Goal: Information Seeking & Learning: Learn about a topic

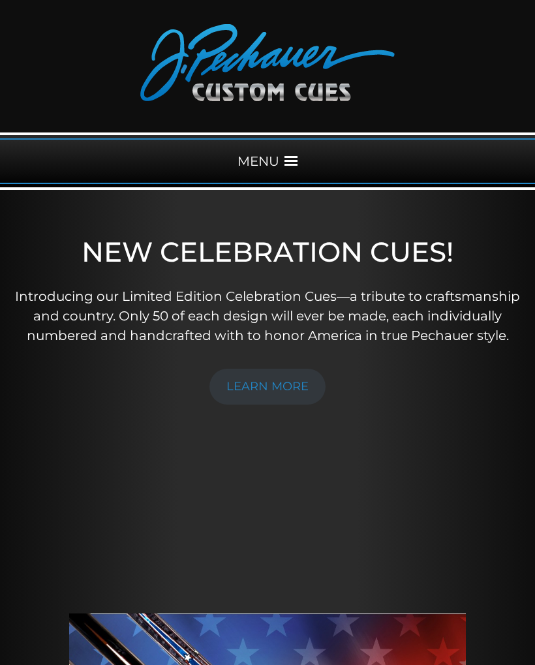
click at [297, 167] on span at bounding box center [291, 161] width 13 height 13
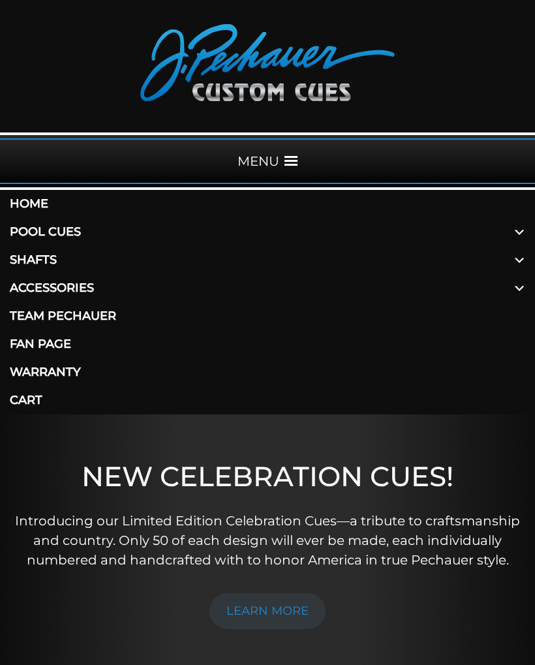
click at [86, 234] on link "Pool Cues" at bounding box center [267, 232] width 535 height 28
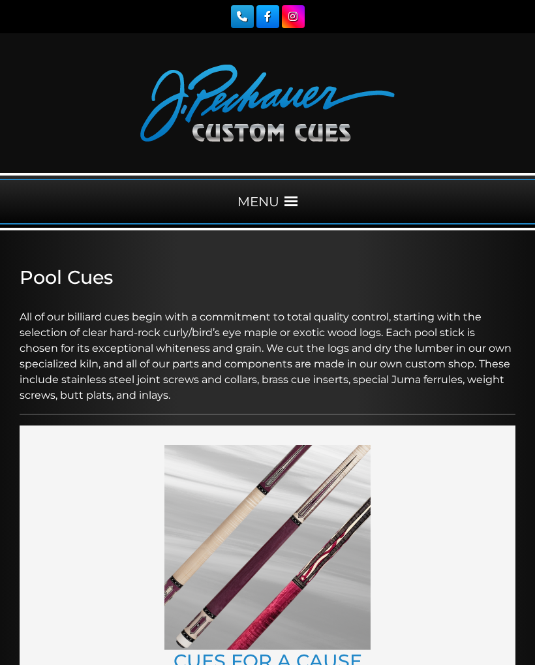
click at [514, 230] on div "MENU" at bounding box center [267, 201] width 535 height 57
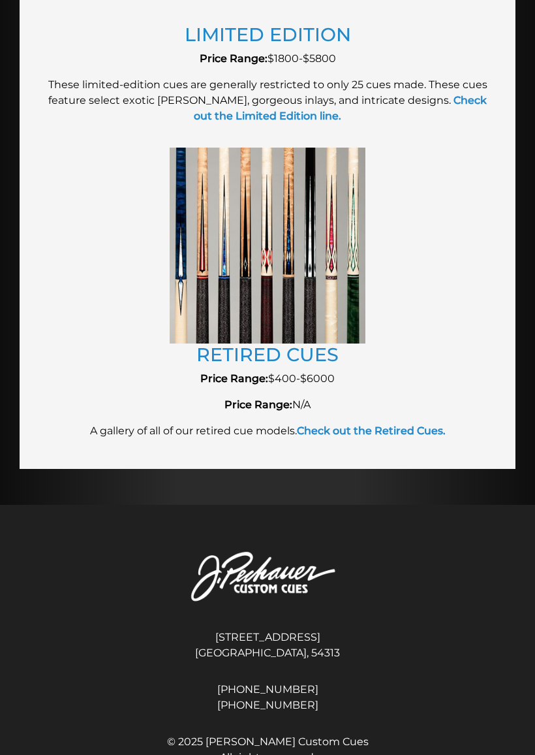
scroll to position [2892, 0]
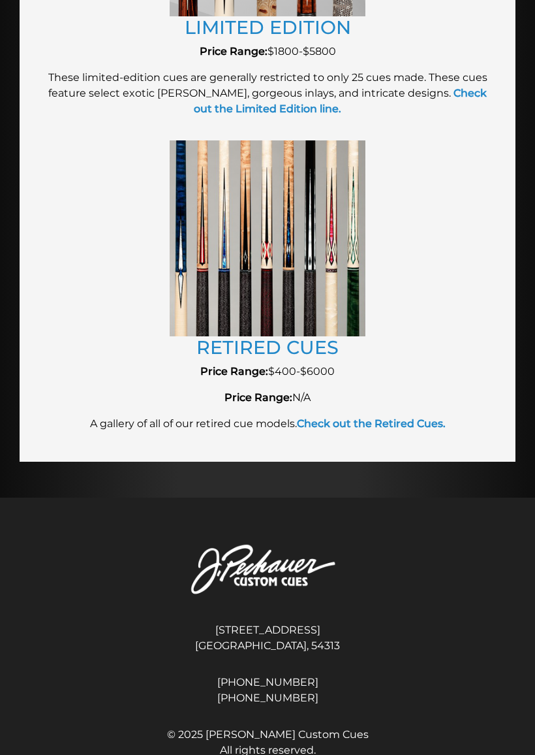
click at [301, 349] on link "RETIRED CUES" at bounding box center [267, 346] width 142 height 23
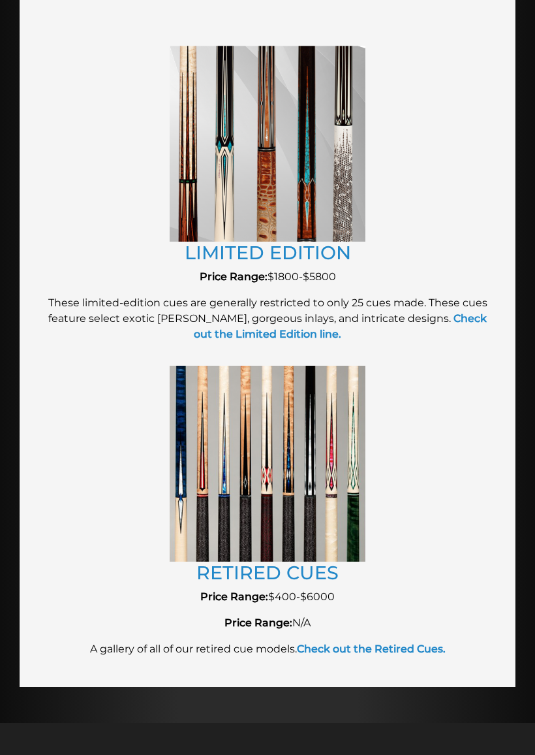
scroll to position [2668, 0]
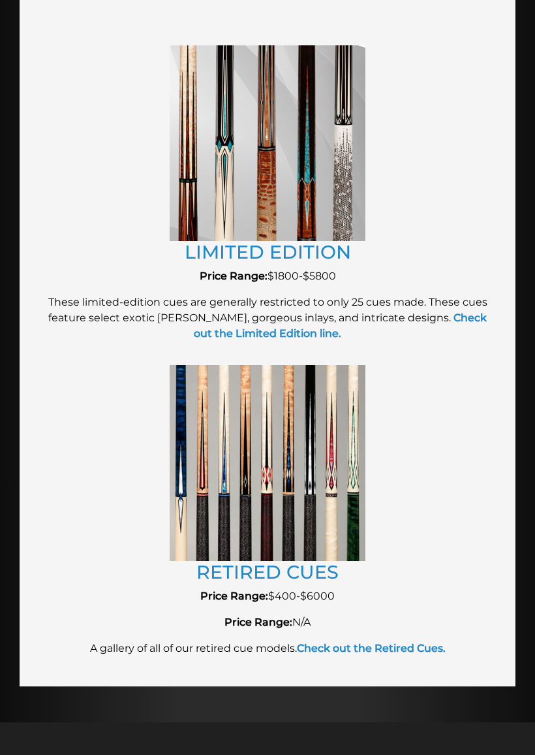
click at [305, 490] on img at bounding box center [268, 462] width 196 height 195
click at [285, 523] on img at bounding box center [268, 462] width 196 height 195
click at [282, 576] on link "RETIRED CUES" at bounding box center [267, 571] width 142 height 23
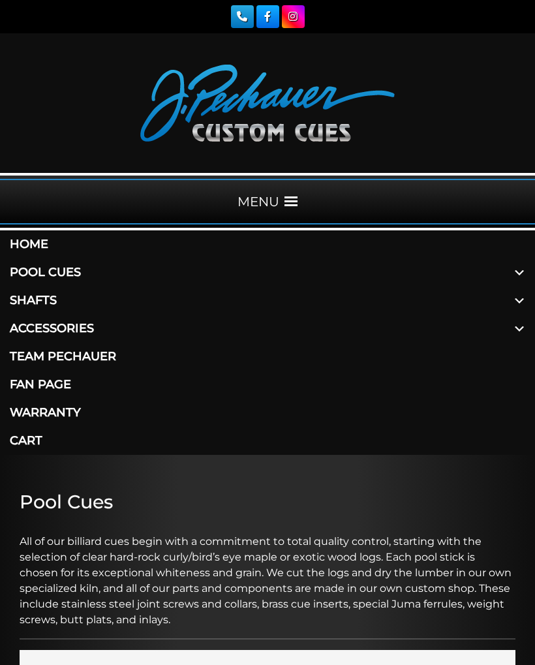
scroll to position [2704, 0]
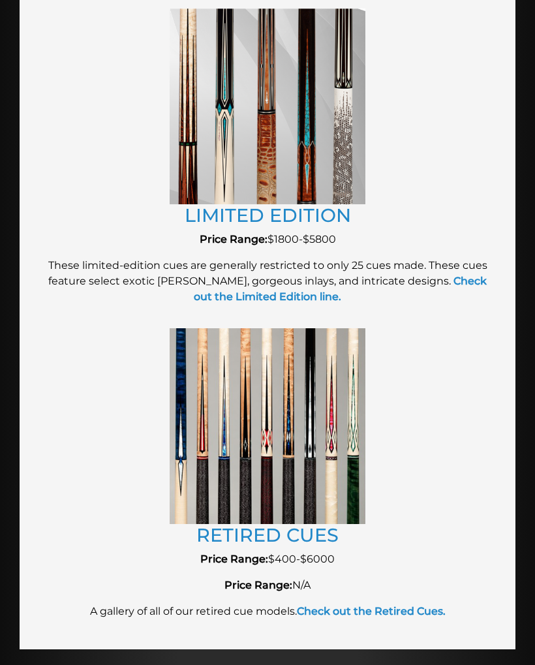
click at [317, 164] on img at bounding box center [268, 106] width 196 height 196
click at [310, 215] on link "LIMITED EDITION" at bounding box center [268, 215] width 166 height 23
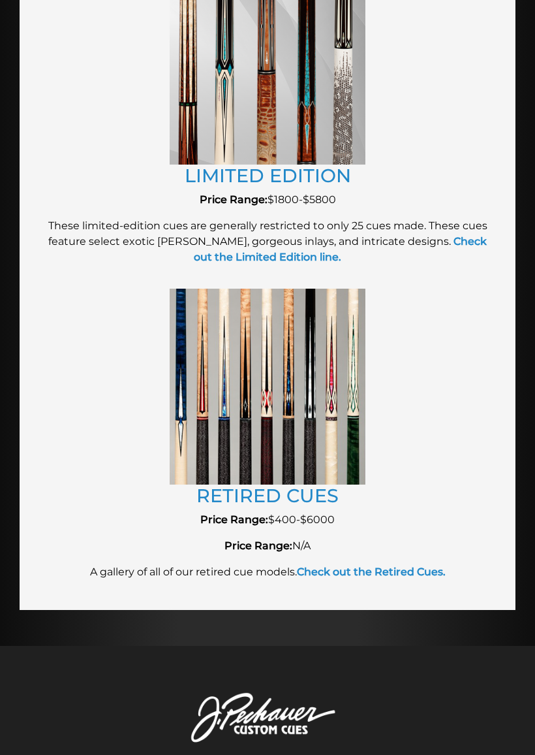
scroll to position [2738, 0]
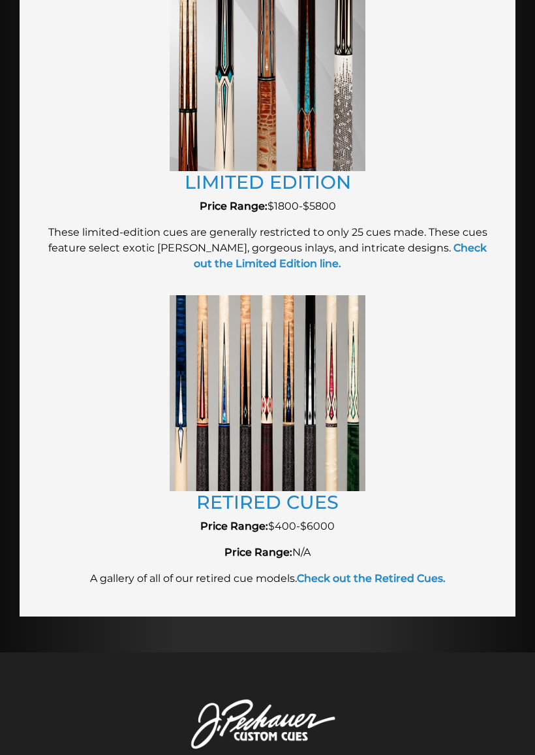
click at [309, 504] on link "RETIRED CUES" at bounding box center [267, 501] width 142 height 23
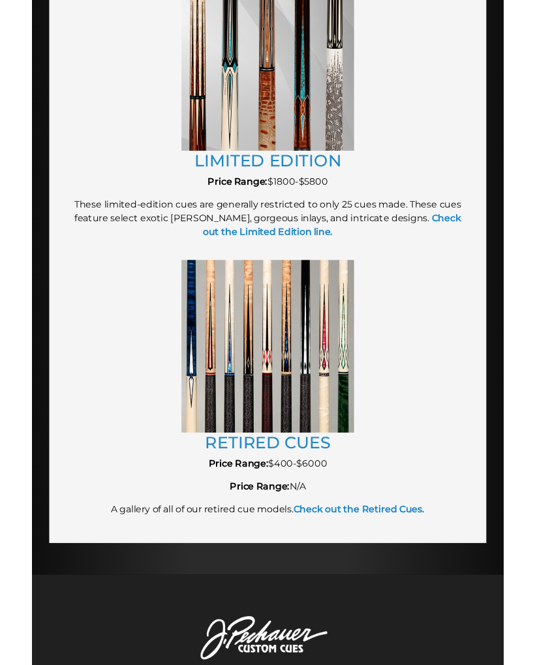
scroll to position [2774, 0]
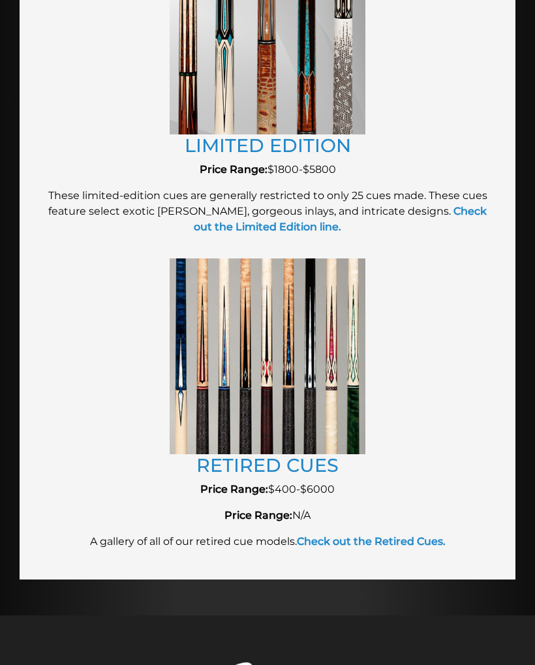
click at [287, 464] on link "RETIRED CUES" at bounding box center [267, 465] width 142 height 23
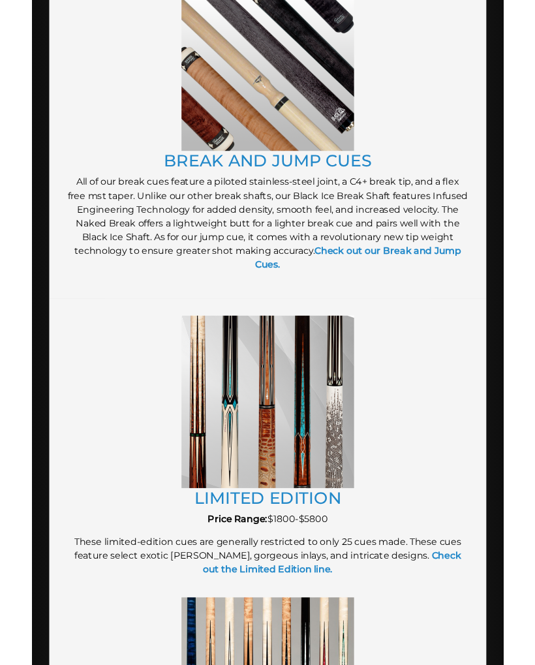
scroll to position [2353, 0]
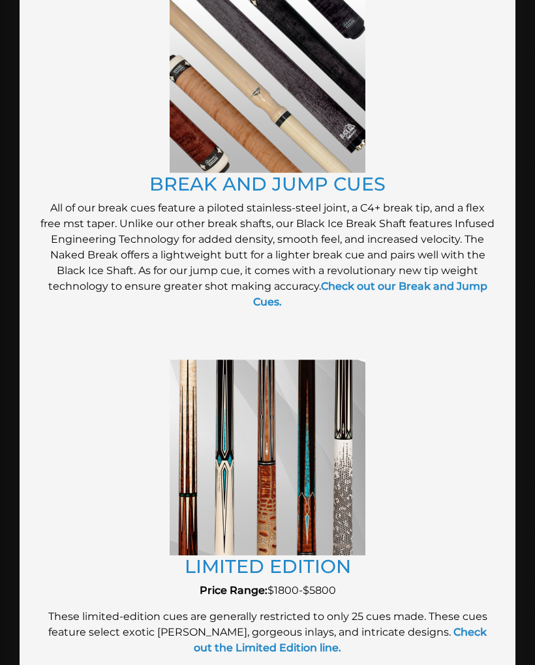
click at [311, 568] on link "LIMITED EDITION" at bounding box center [268, 566] width 166 height 23
click at [286, 565] on link "LIMITED EDITION" at bounding box center [268, 566] width 166 height 23
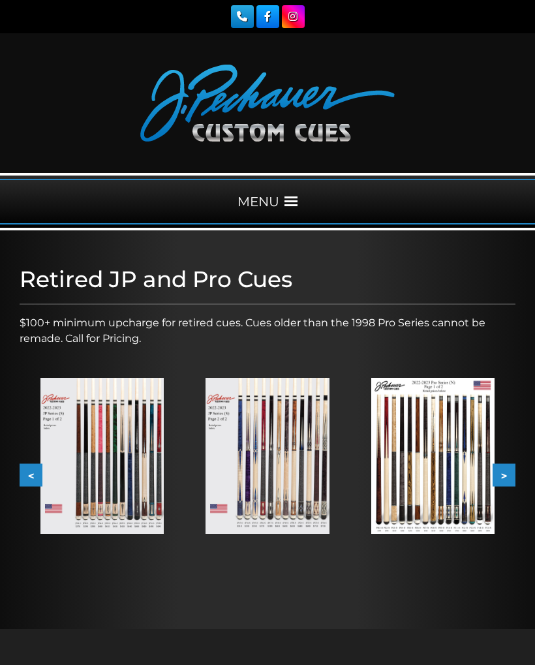
click at [446, 446] on img at bounding box center [432, 455] width 123 height 155
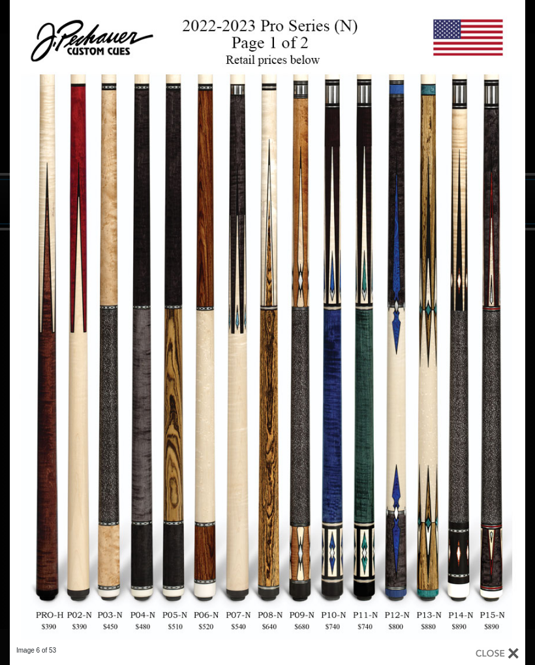
click at [44, 332] on link at bounding box center [126, 323] width 232 height 646
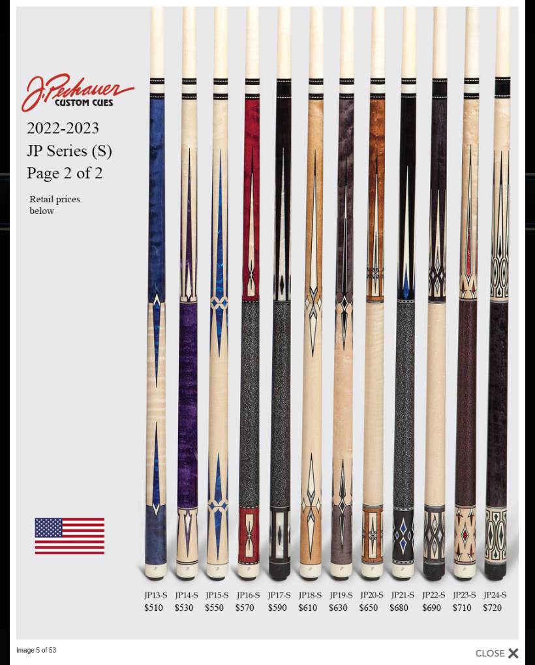
click at [31, 323] on link at bounding box center [126, 323] width 232 height 646
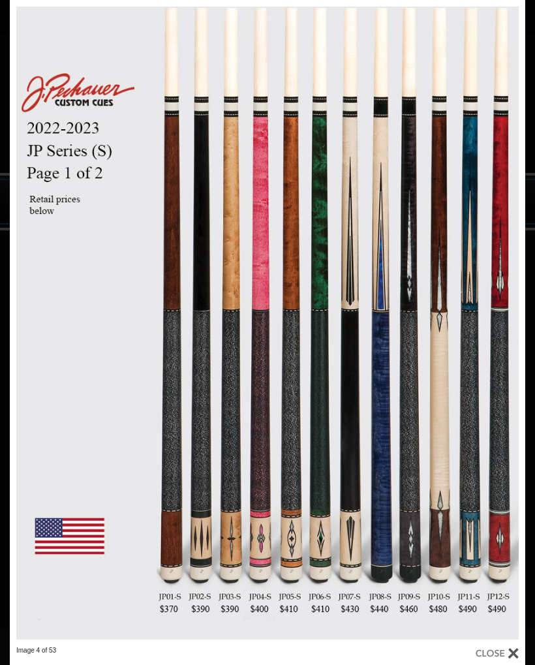
click at [39, 328] on link at bounding box center [126, 323] width 232 height 646
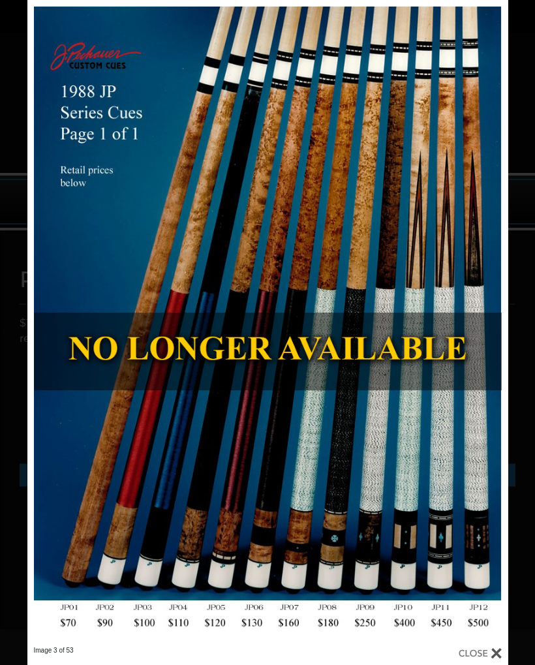
click at [500, 318] on link at bounding box center [400, 323] width 217 height 646
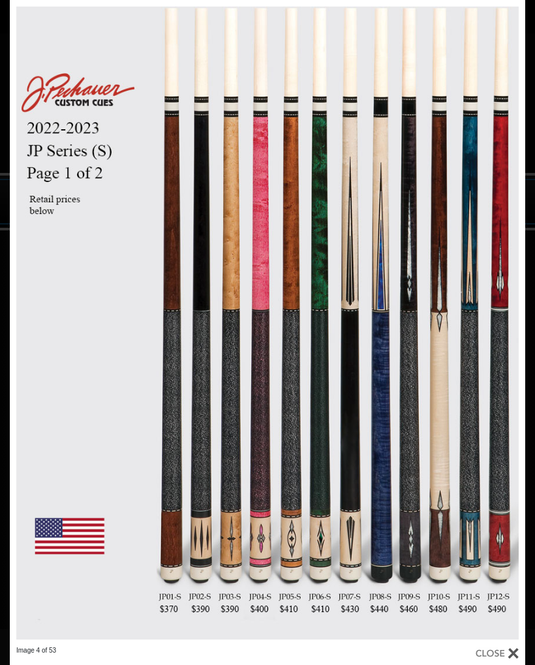
click at [507, 331] on link at bounding box center [410, 323] width 232 height 646
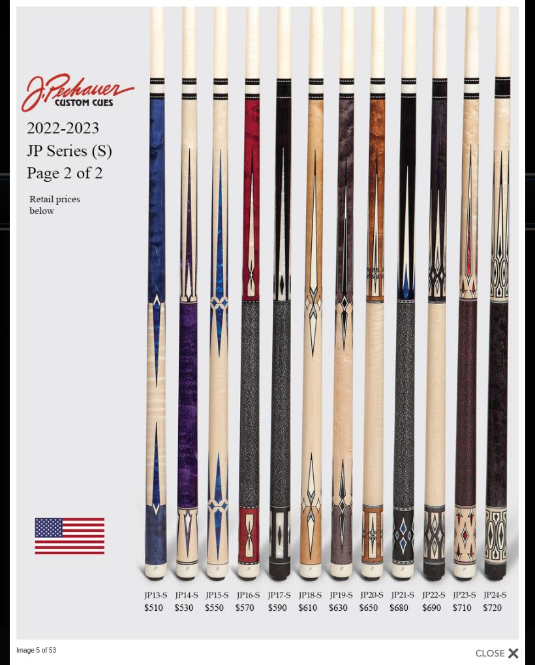
click at [508, 331] on link at bounding box center [410, 323] width 232 height 646
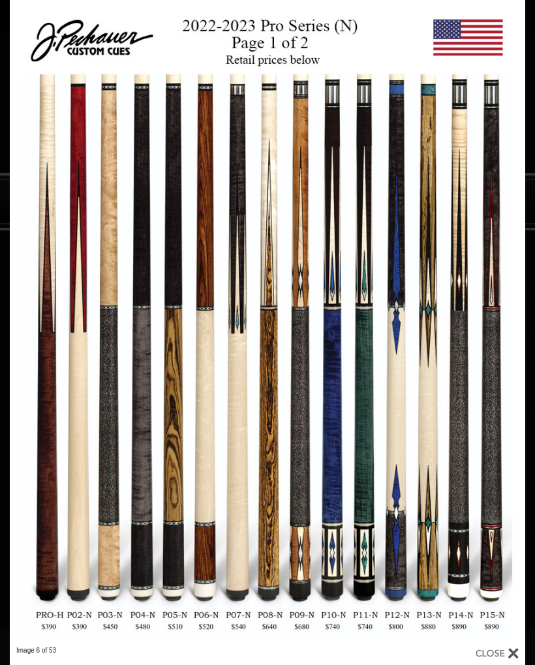
click at [509, 335] on link at bounding box center [410, 323] width 232 height 646
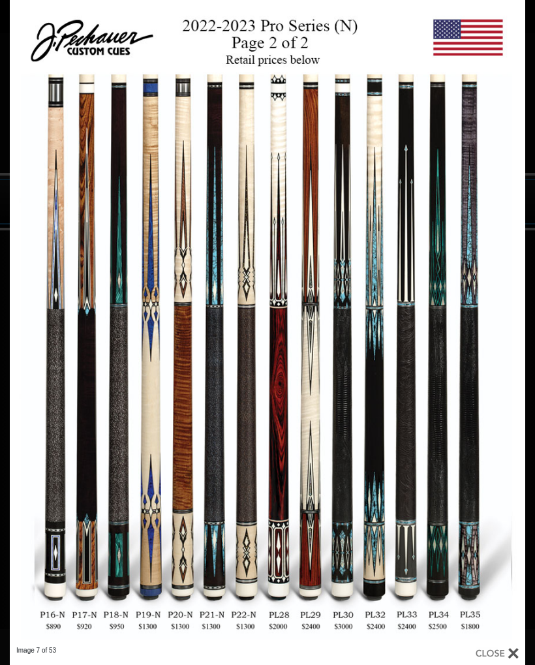
click at [502, 324] on link at bounding box center [410, 323] width 232 height 646
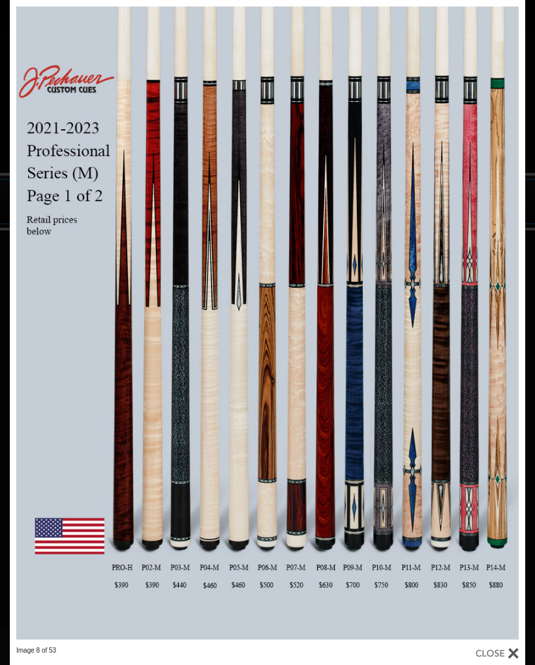
click at [516, 322] on link at bounding box center [410, 323] width 232 height 646
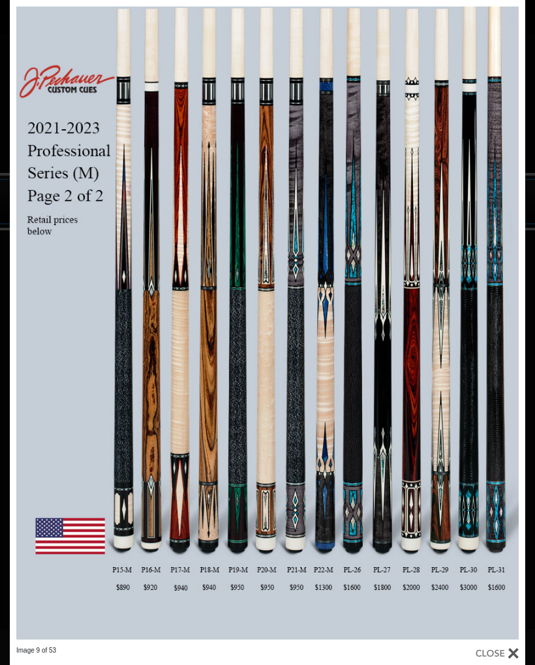
click at [503, 336] on link at bounding box center [410, 323] width 232 height 646
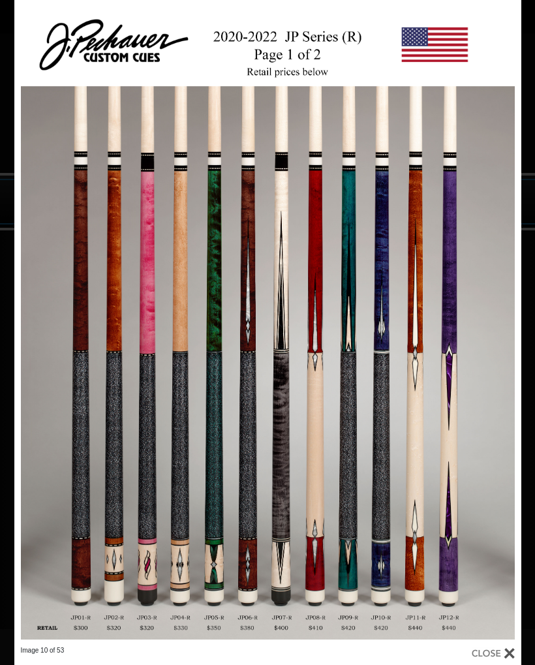
click at [494, 333] on link at bounding box center [407, 323] width 228 height 646
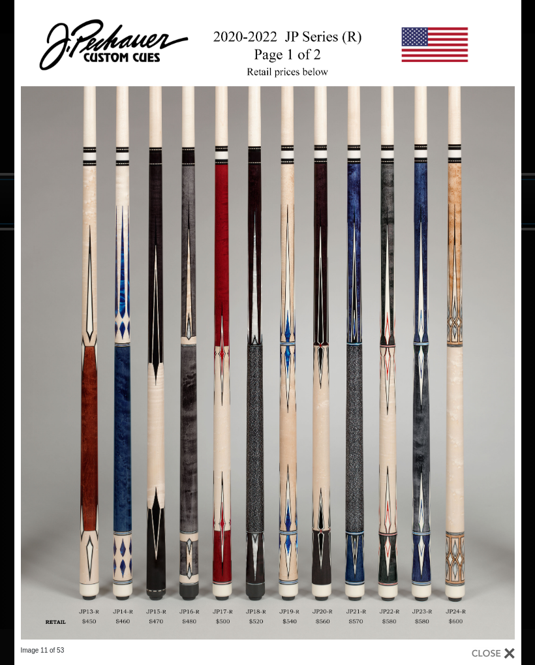
click at [496, 330] on link at bounding box center [407, 323] width 228 height 646
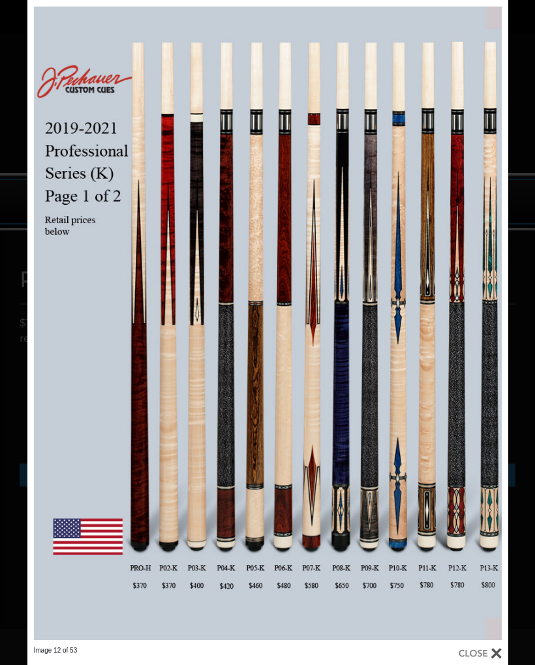
click at [490, 338] on link at bounding box center [400, 323] width 217 height 646
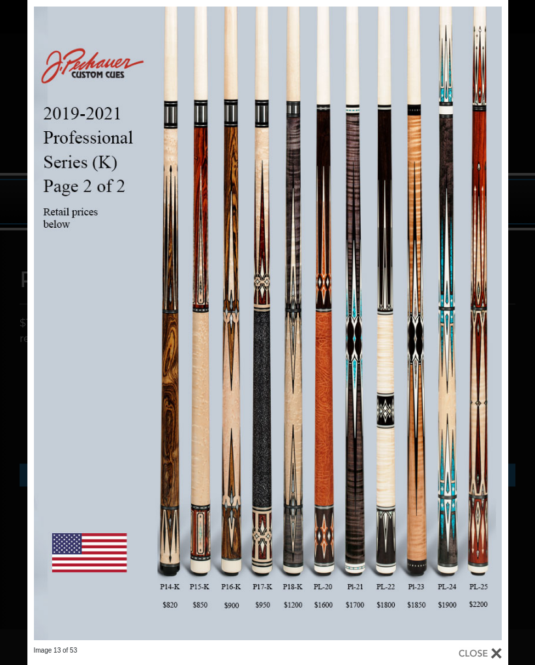
click at [484, 334] on link at bounding box center [400, 323] width 217 height 646
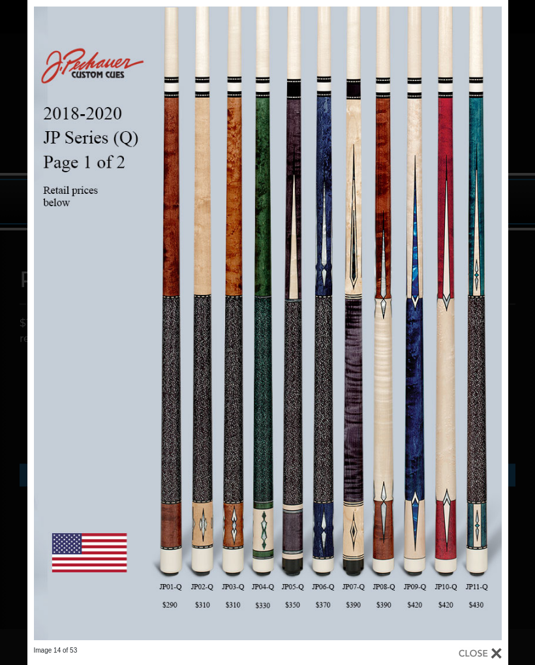
click at [495, 333] on link at bounding box center [400, 323] width 217 height 646
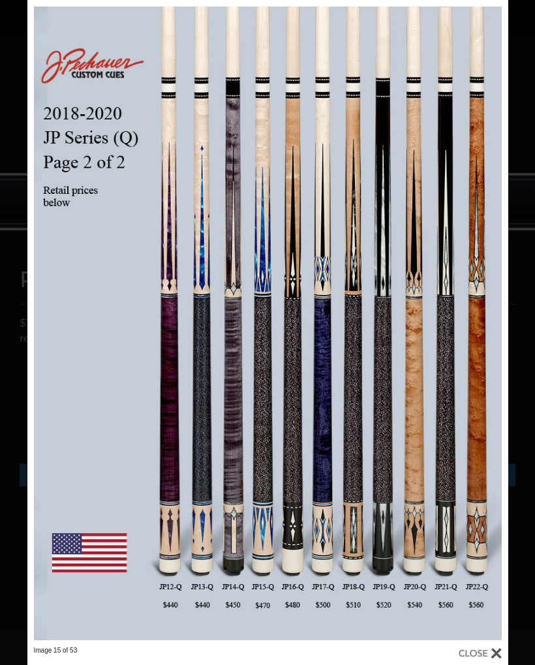
click at [488, 330] on link at bounding box center [400, 323] width 217 height 646
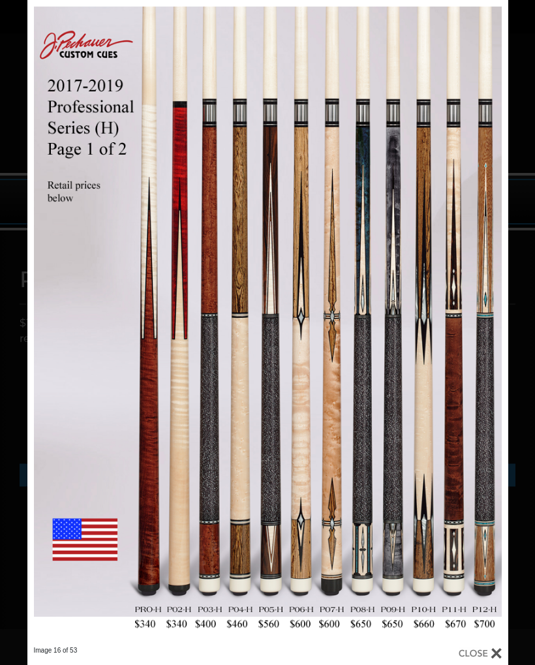
click at [488, 331] on link at bounding box center [400, 323] width 217 height 646
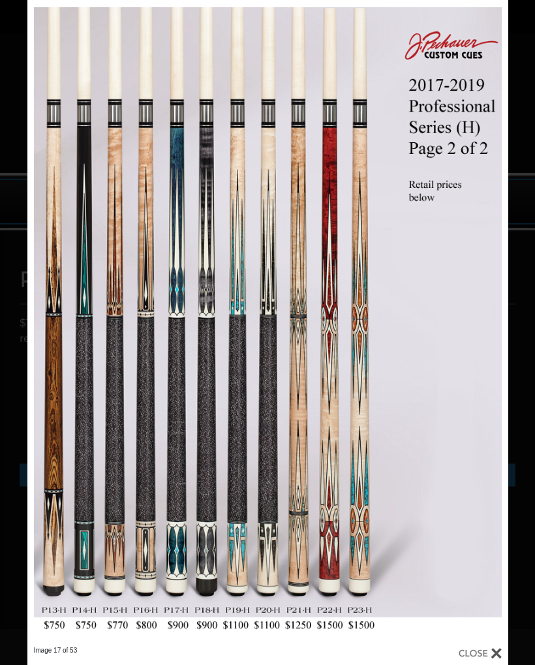
click at [493, 327] on link at bounding box center [400, 323] width 217 height 646
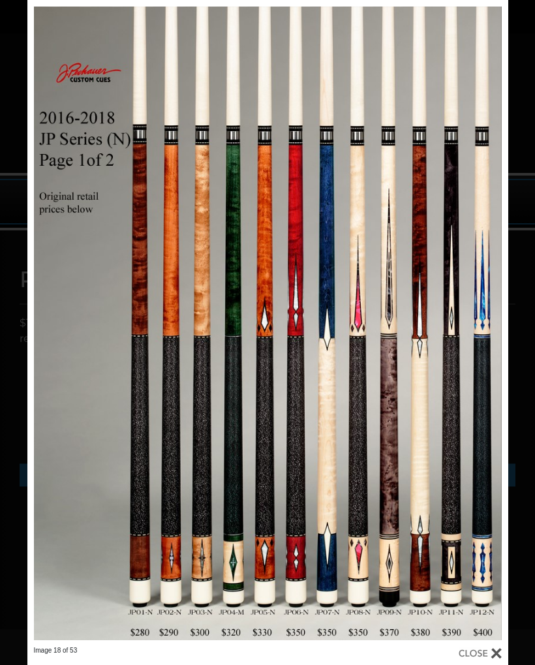
click at [490, 332] on link at bounding box center [400, 323] width 217 height 646
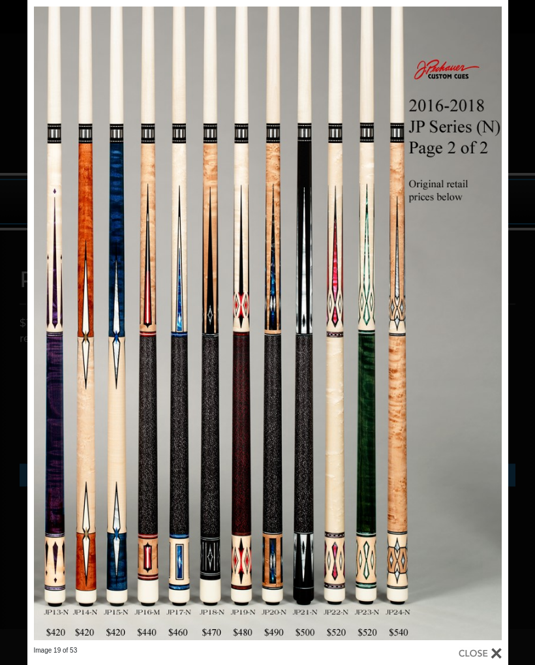
click at [491, 323] on link at bounding box center [400, 323] width 217 height 646
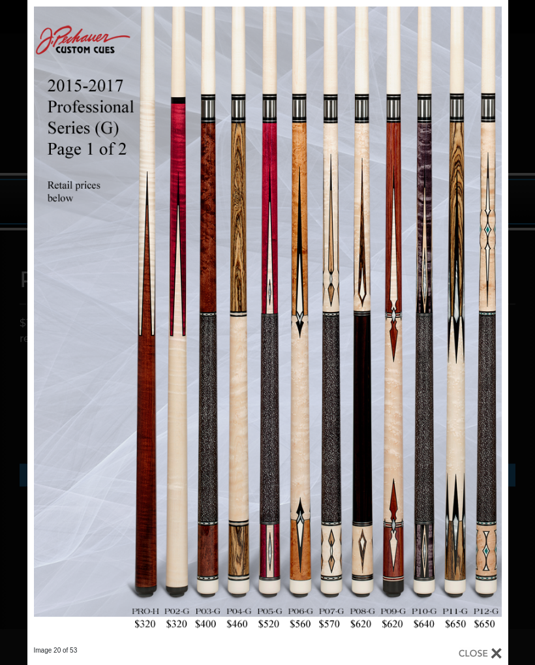
click at [493, 322] on link at bounding box center [400, 323] width 217 height 646
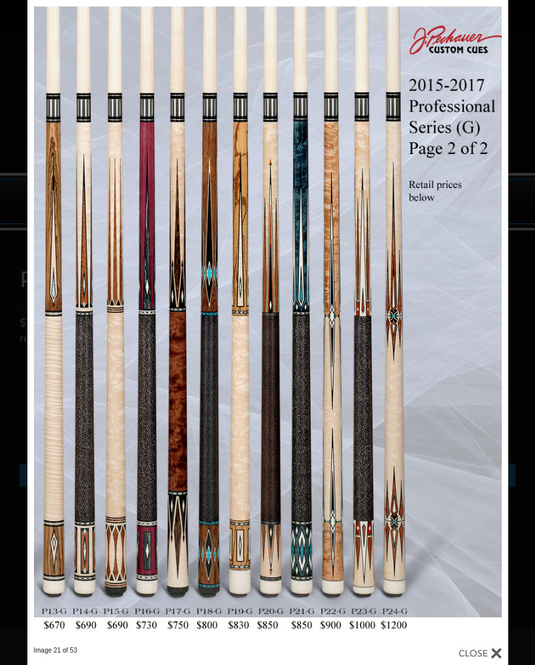
click at [492, 331] on link at bounding box center [400, 323] width 217 height 646
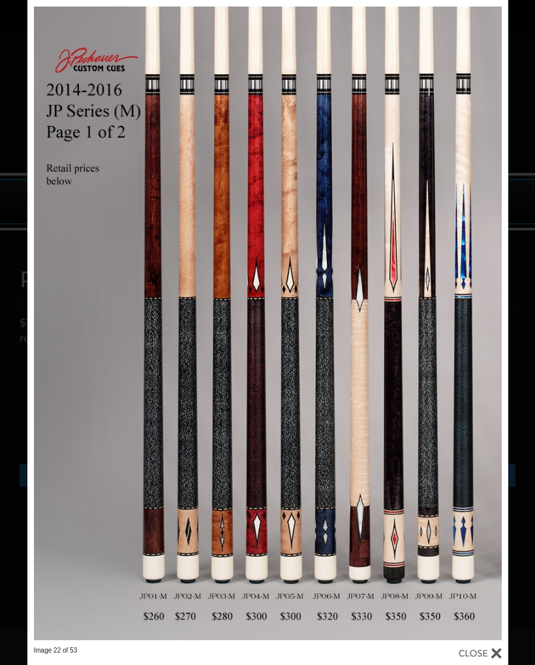
click at [495, 320] on link at bounding box center [400, 323] width 217 height 646
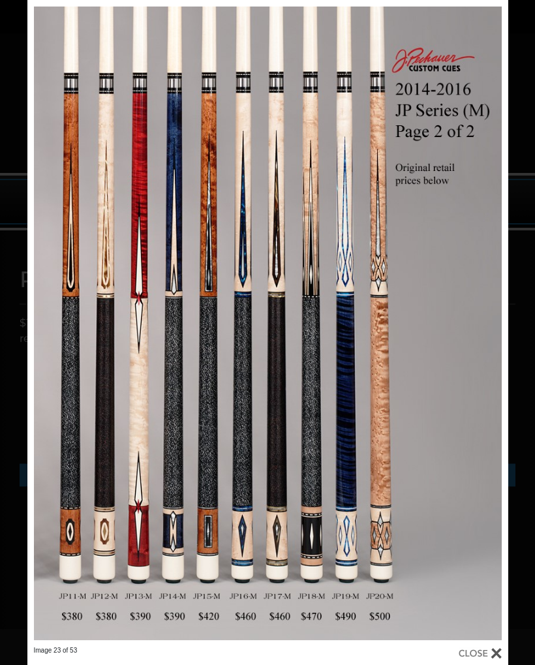
click at [488, 328] on link at bounding box center [400, 323] width 217 height 646
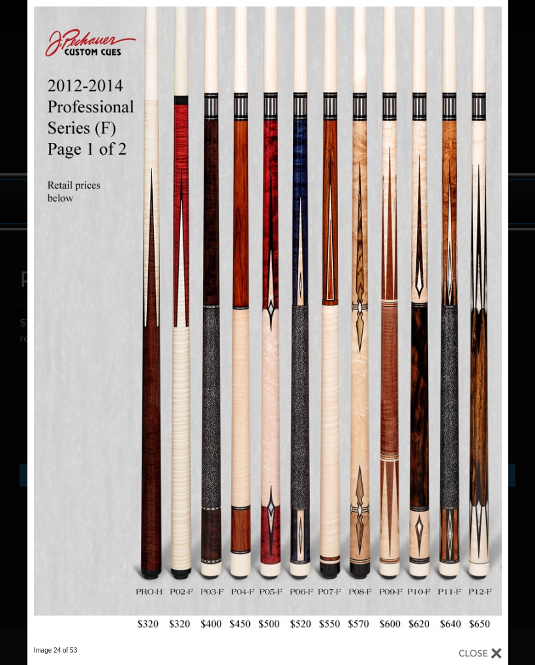
click at [490, 322] on link at bounding box center [400, 323] width 217 height 646
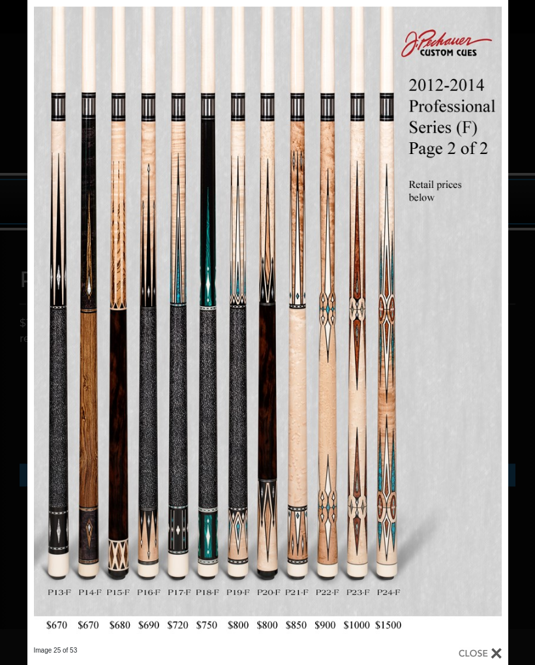
click at [492, 328] on link at bounding box center [400, 323] width 217 height 646
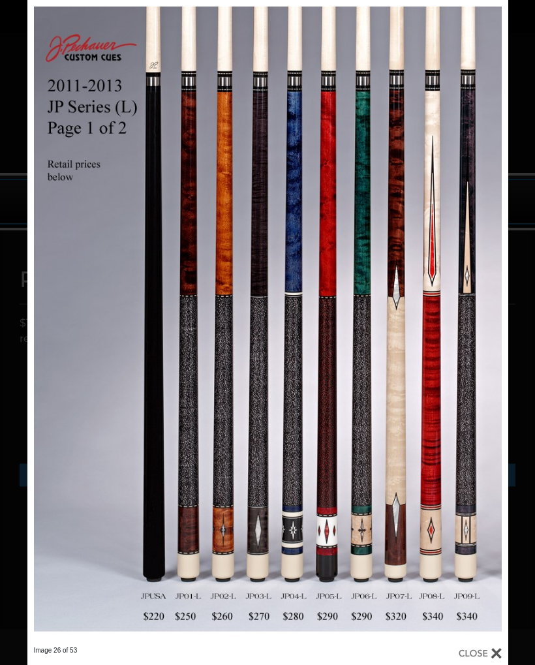
click at [493, 334] on link at bounding box center [400, 323] width 217 height 646
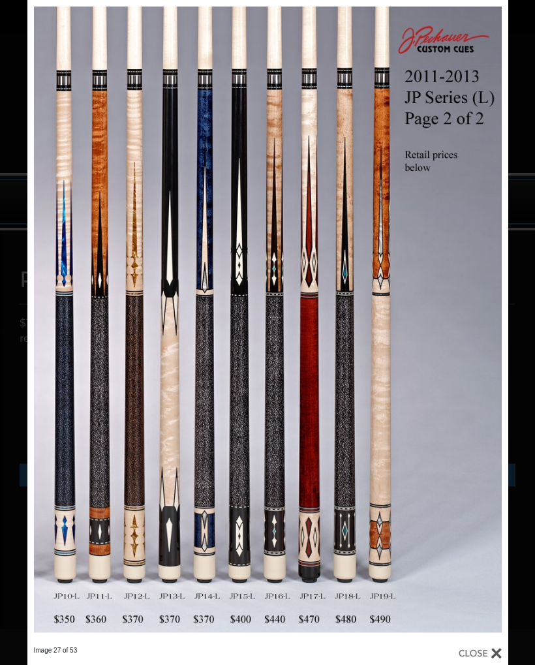
click at [492, 330] on link at bounding box center [400, 323] width 217 height 646
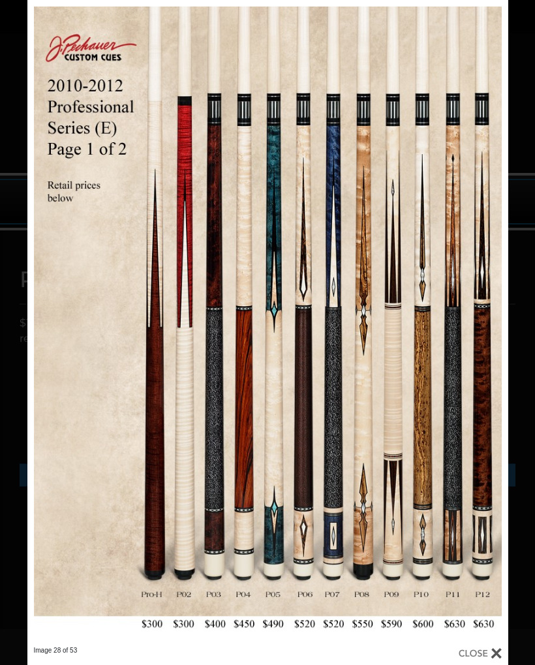
click at [494, 335] on link at bounding box center [400, 323] width 217 height 646
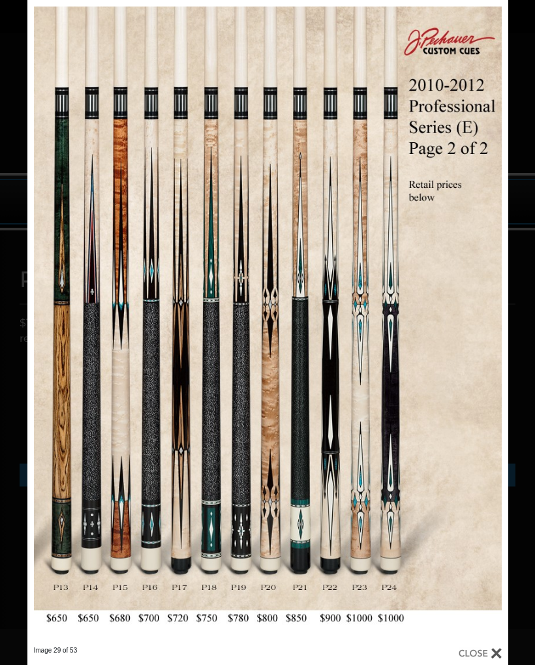
click at [50, 290] on link at bounding box center [135, 323] width 217 height 646
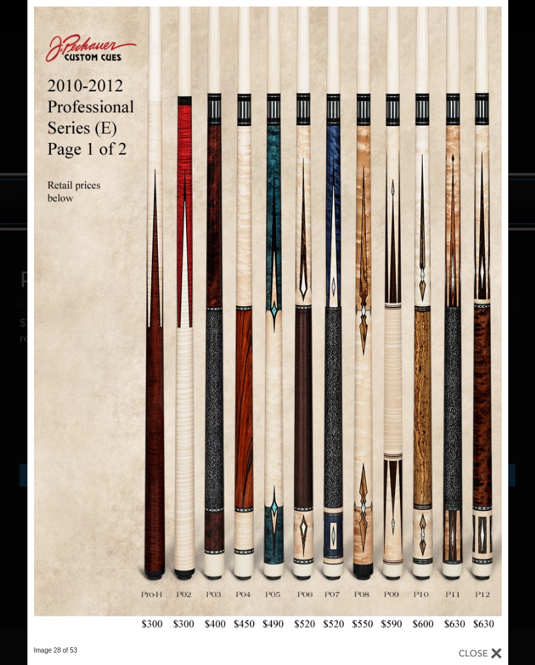
click at [52, 326] on link at bounding box center [135, 323] width 217 height 646
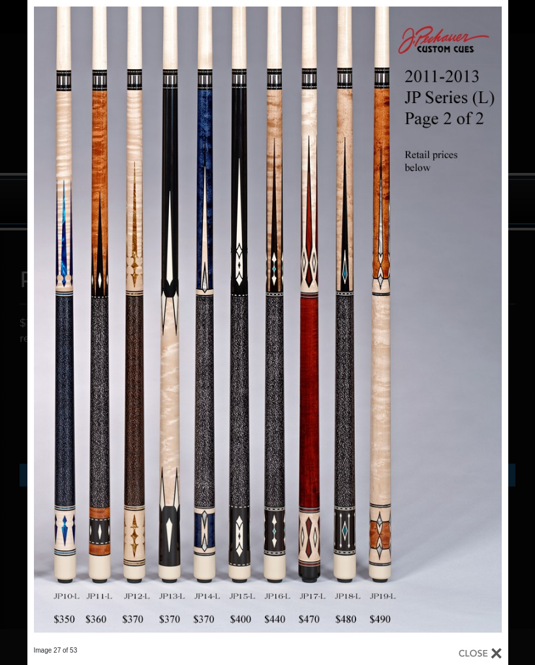
click at [50, 311] on link at bounding box center [135, 323] width 217 height 646
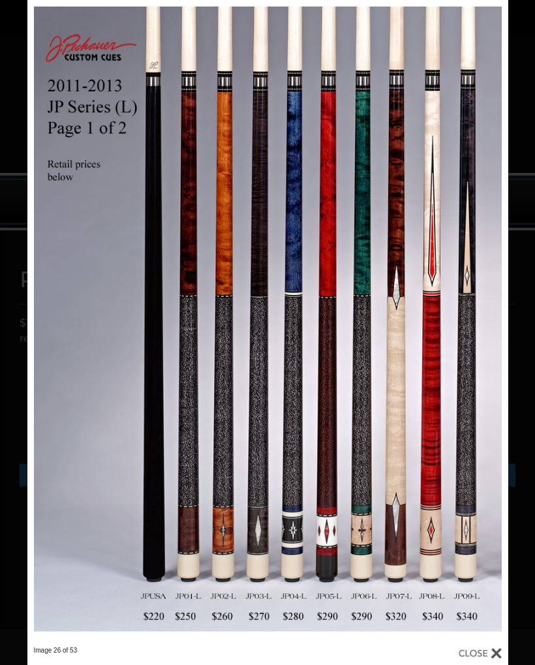
click at [46, 313] on link at bounding box center [135, 323] width 217 height 646
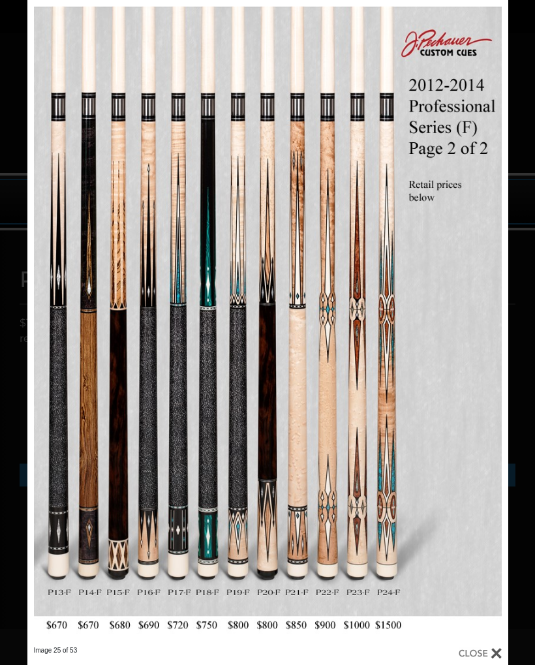
click at [44, 317] on link at bounding box center [135, 323] width 217 height 646
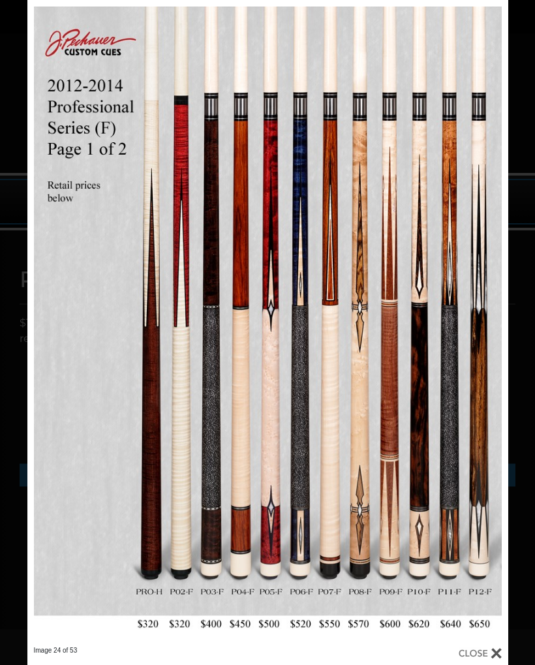
click at [49, 320] on link at bounding box center [135, 323] width 217 height 646
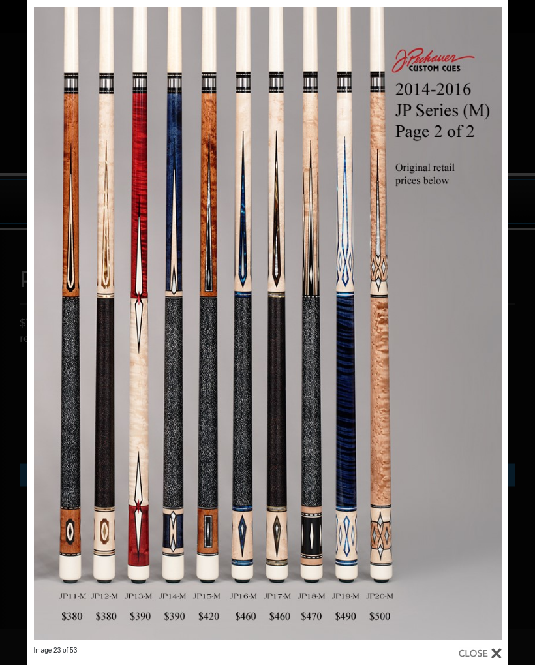
click at [48, 324] on link at bounding box center [135, 323] width 217 height 646
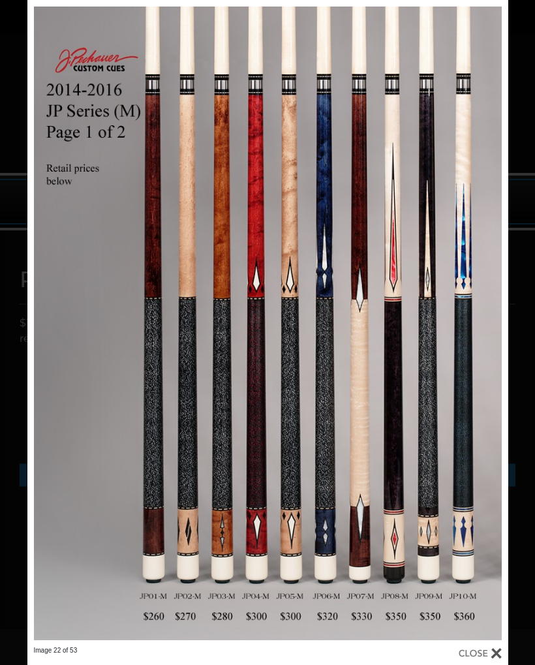
click at [48, 330] on link at bounding box center [135, 323] width 217 height 646
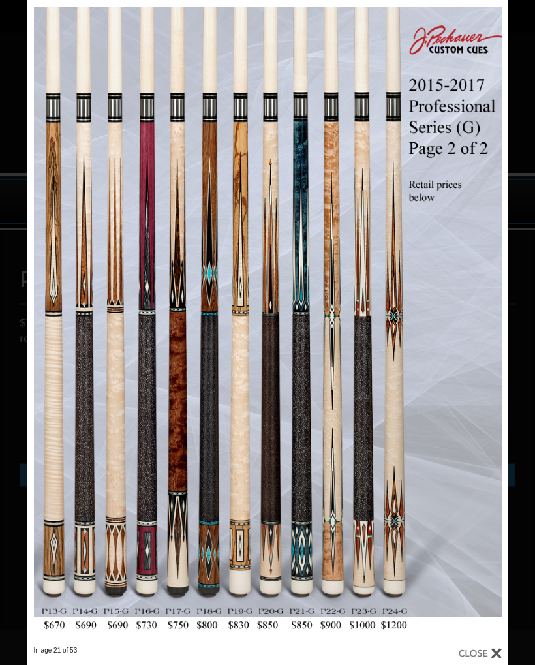
click at [48, 330] on link at bounding box center [135, 323] width 217 height 646
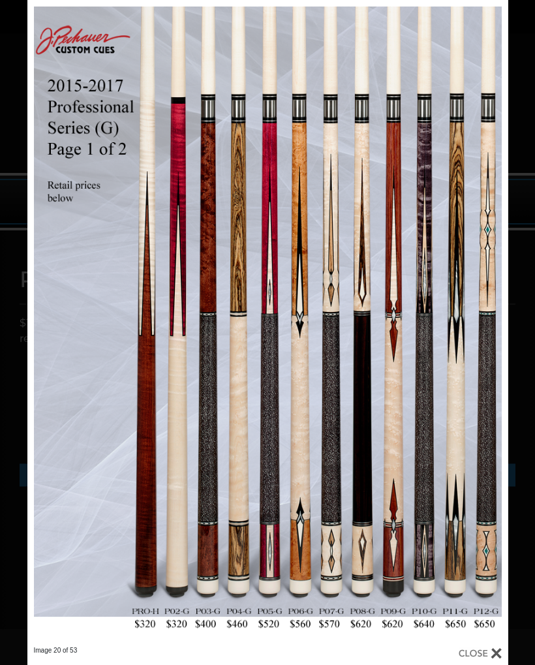
click at [38, 324] on link at bounding box center [135, 323] width 217 height 646
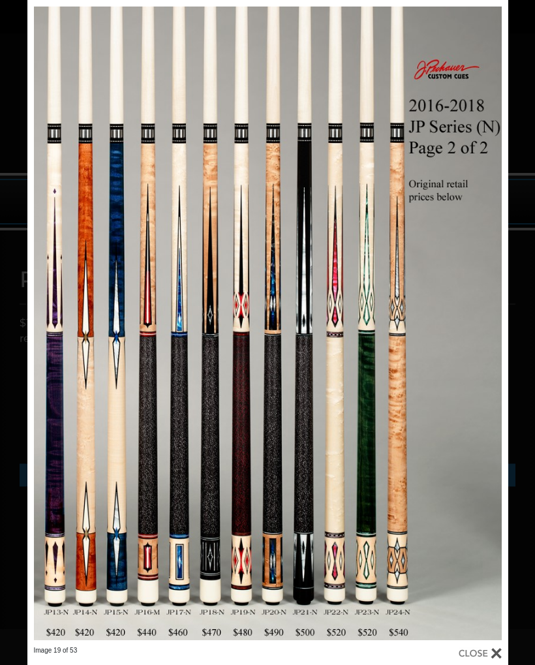
click at [49, 326] on link at bounding box center [135, 323] width 217 height 646
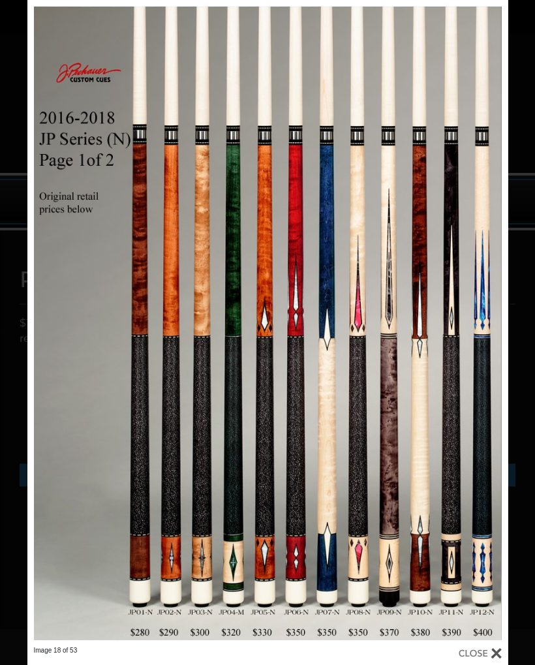
click at [48, 329] on link at bounding box center [135, 323] width 217 height 646
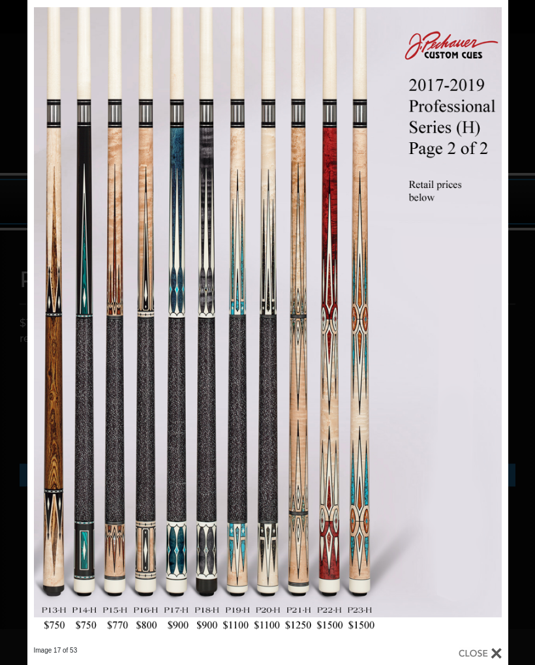
click at [33, 330] on link at bounding box center [135, 323] width 217 height 646
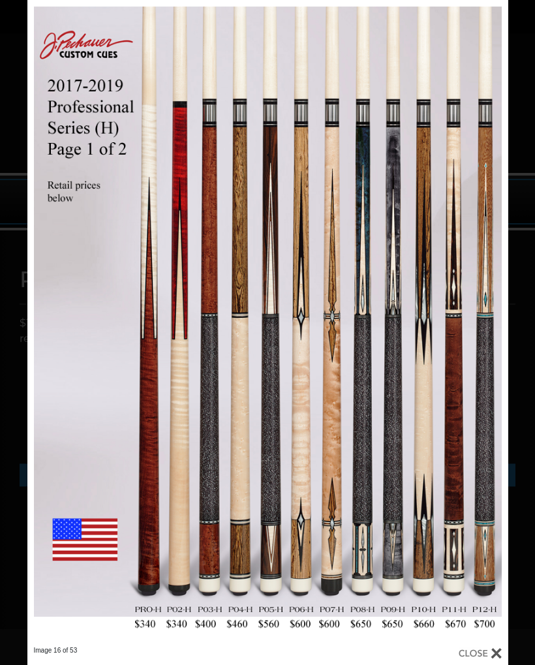
click at [41, 327] on link at bounding box center [135, 323] width 217 height 646
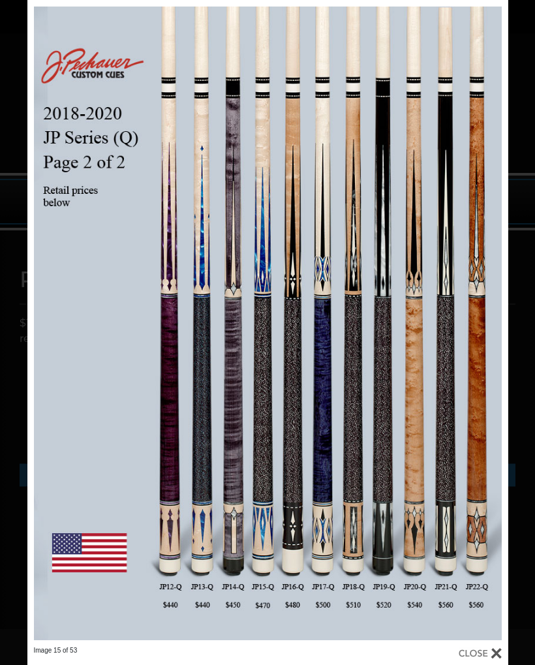
click at [42, 324] on link at bounding box center [135, 323] width 217 height 646
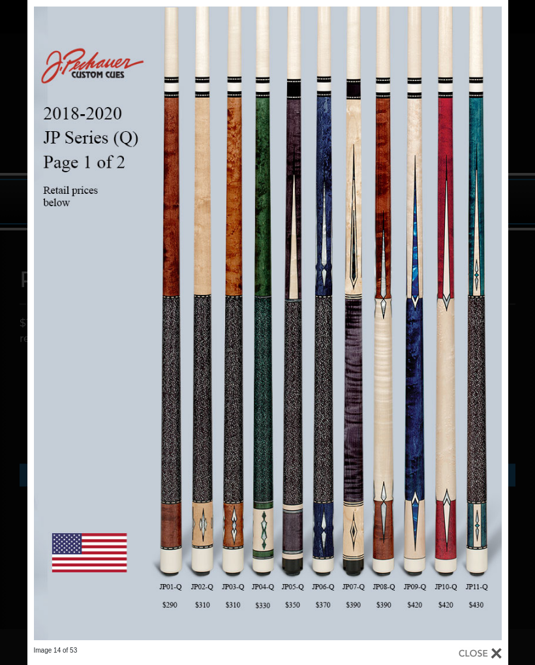
click at [47, 327] on link at bounding box center [135, 323] width 217 height 646
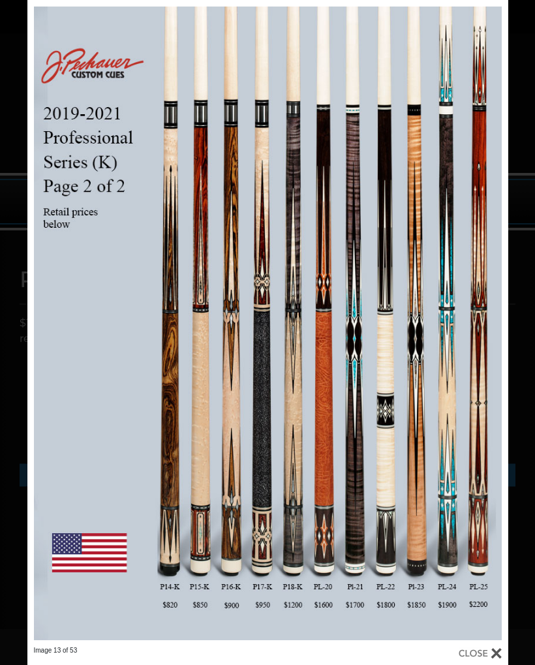
click at [48, 324] on link at bounding box center [135, 323] width 217 height 646
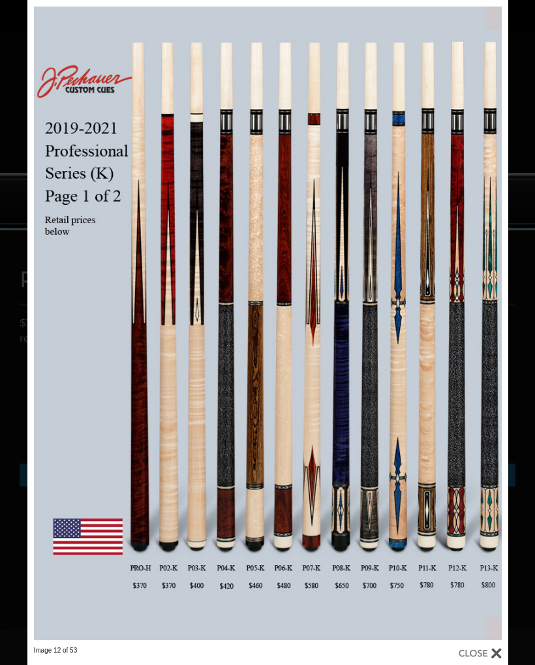
click at [508, 300] on link at bounding box center [400, 323] width 217 height 646
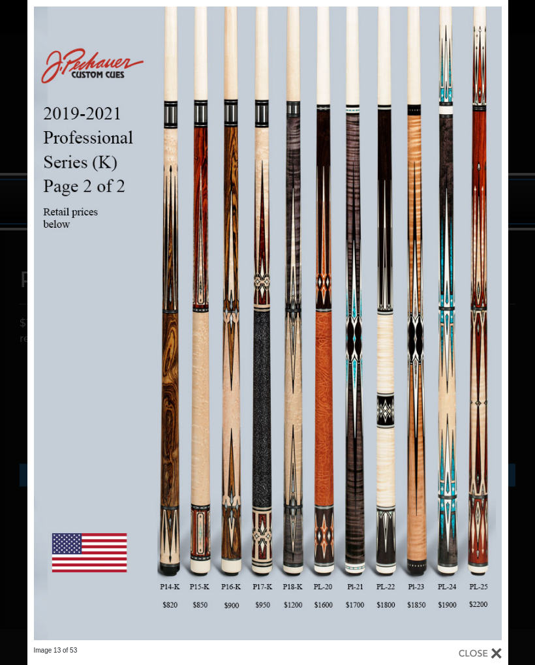
click at [495, 330] on link at bounding box center [400, 323] width 217 height 646
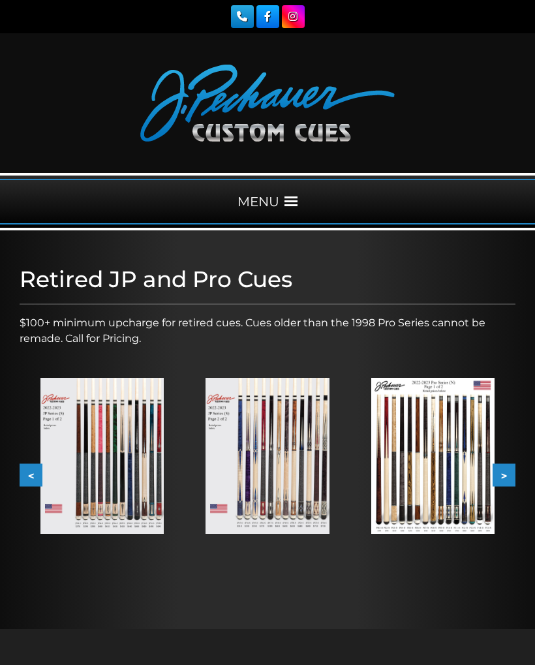
click at [500, 482] on button ">" at bounding box center [504, 475] width 23 height 23
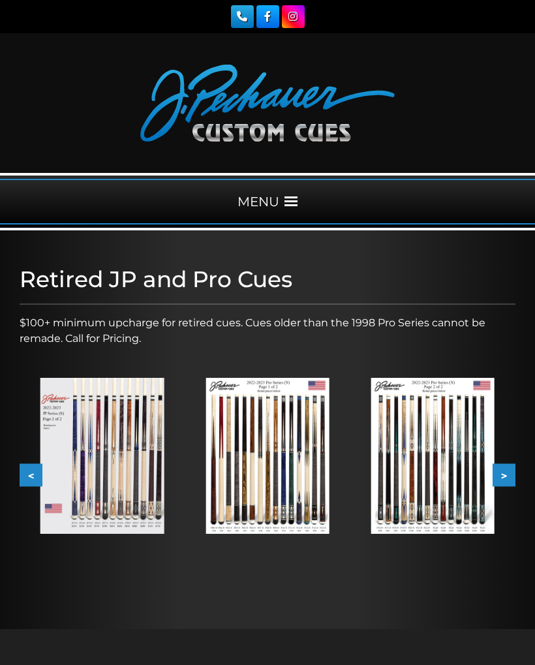
click at [448, 465] on img at bounding box center [432, 455] width 123 height 155
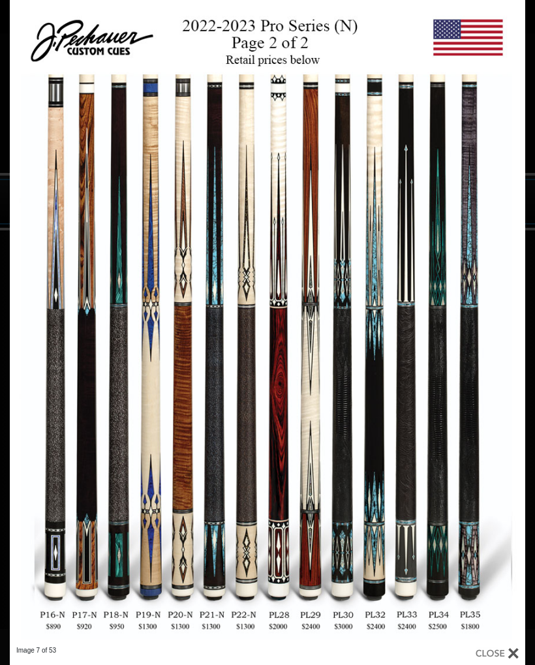
click at [511, 363] on link at bounding box center [410, 323] width 232 height 646
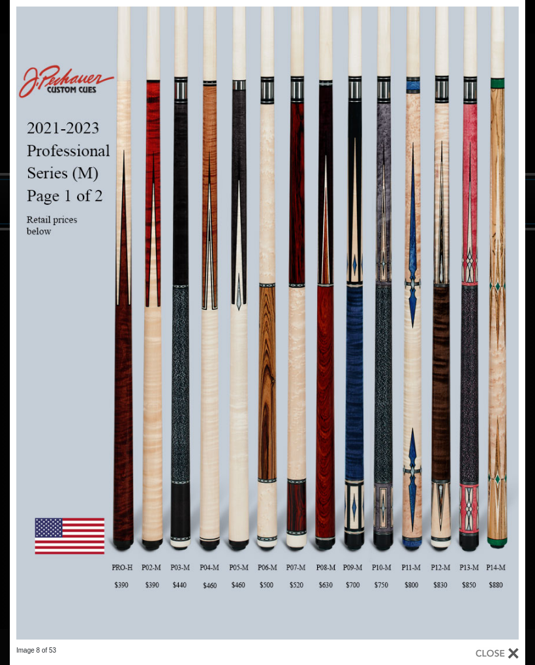
click at [509, 330] on link at bounding box center [410, 323] width 232 height 646
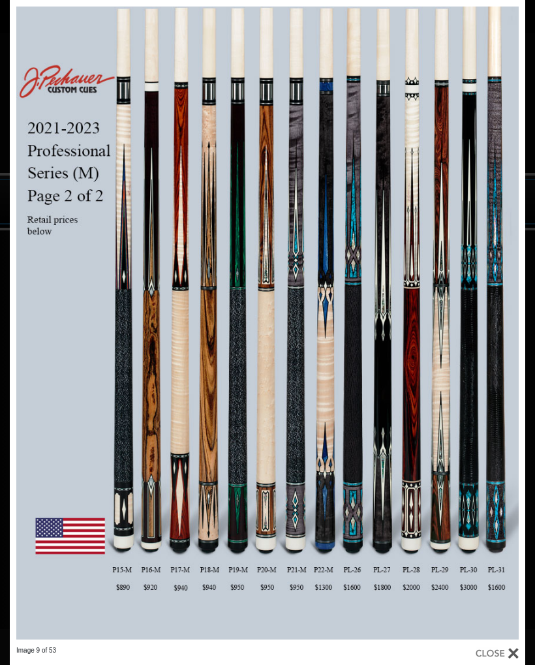
click at [511, 320] on link at bounding box center [410, 323] width 232 height 646
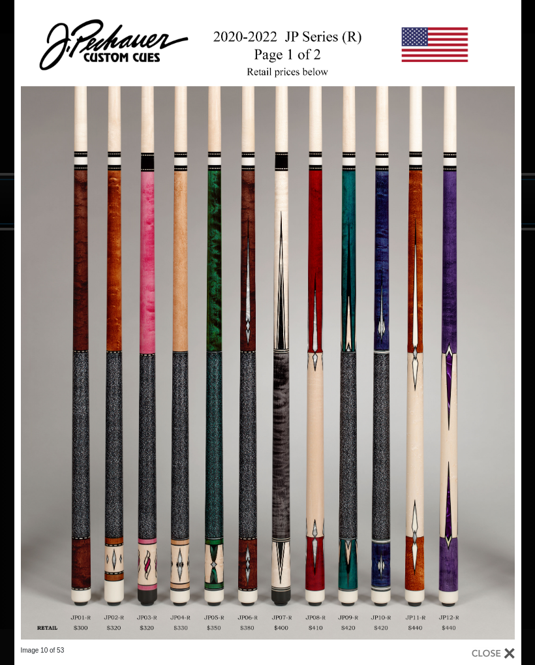
click at [503, 331] on link at bounding box center [407, 323] width 228 height 646
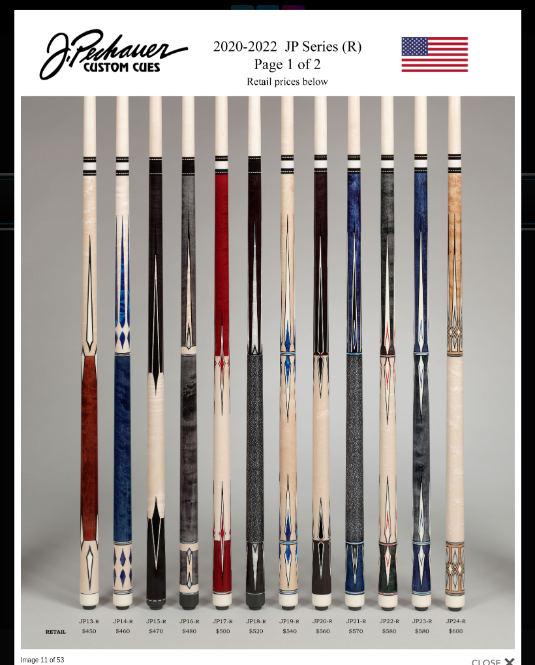
click at [500, 338] on link at bounding box center [407, 333] width 228 height 646
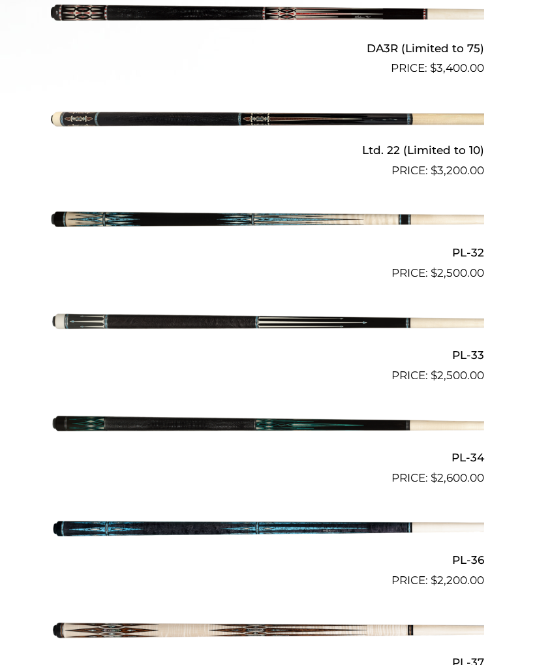
scroll to position [741, 0]
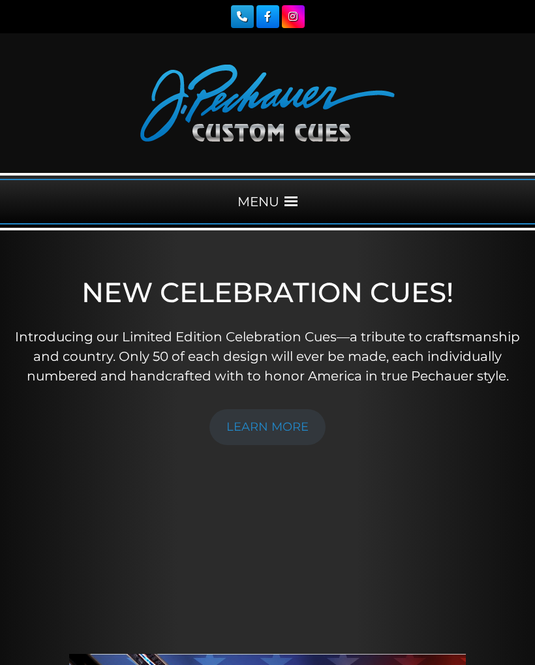
click at [287, 219] on div "MENU" at bounding box center [267, 202] width 535 height 46
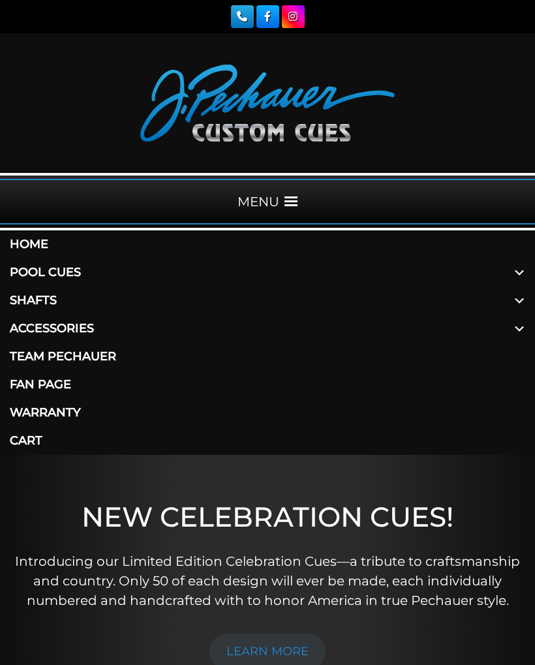
click at [518, 277] on span at bounding box center [519, 272] width 31 height 28
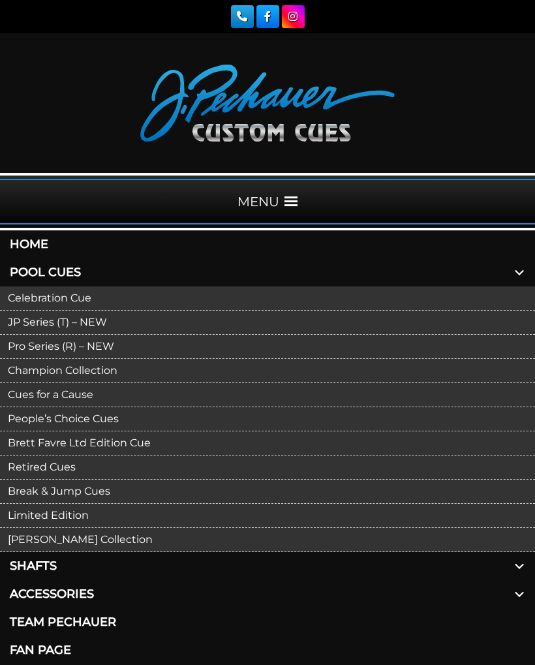
click at [79, 522] on link "Limited Edition" at bounding box center [267, 516] width 535 height 24
click at [76, 475] on link "Retired Cues" at bounding box center [267, 468] width 535 height 24
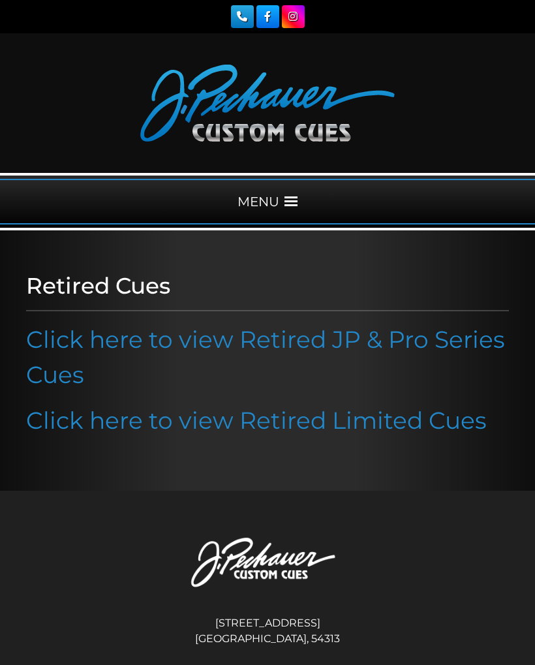
click at [374, 424] on link "Click here to view Retired Limited Cues" at bounding box center [256, 420] width 461 height 29
click at [315, 350] on link "Click here to view Retired JP & Pro Series Cues" at bounding box center [265, 357] width 479 height 64
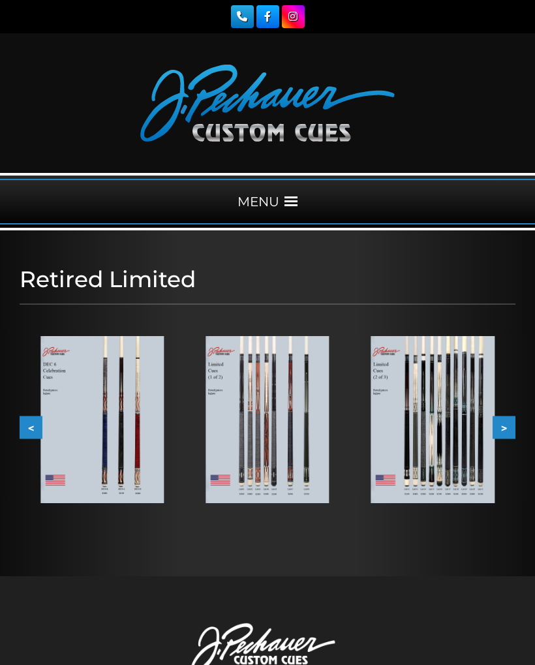
click at [439, 434] on img at bounding box center [432, 419] width 123 height 167
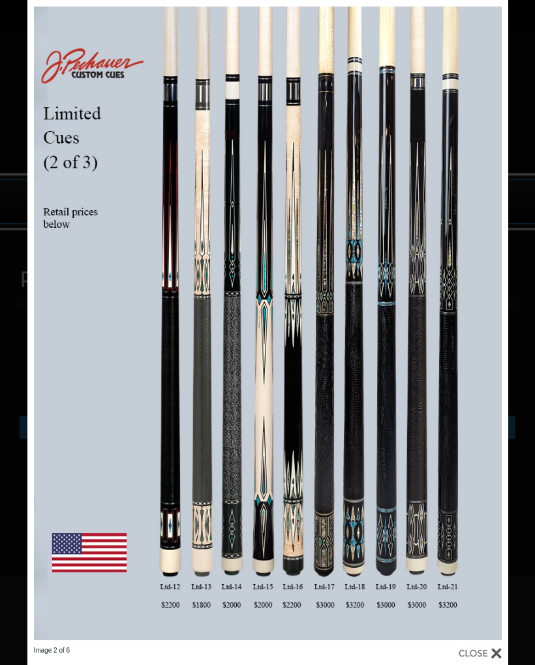
click at [495, 330] on link at bounding box center [400, 323] width 217 height 646
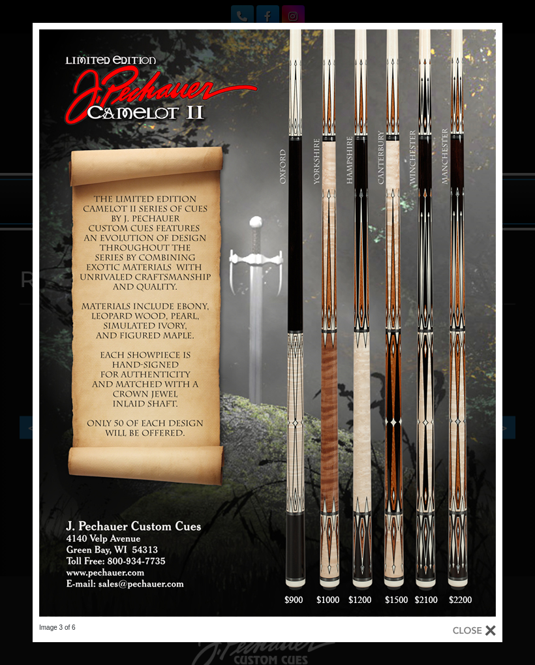
click at [486, 333] on link at bounding box center [396, 323] width 211 height 601
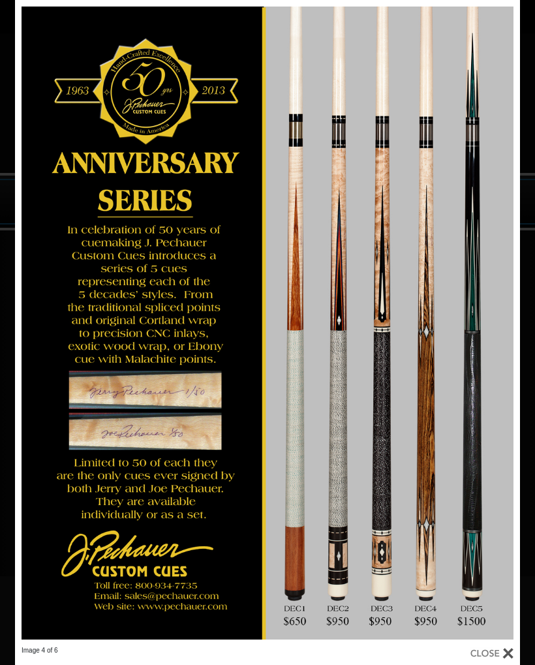
click at [500, 330] on link at bounding box center [406, 323] width 227 height 646
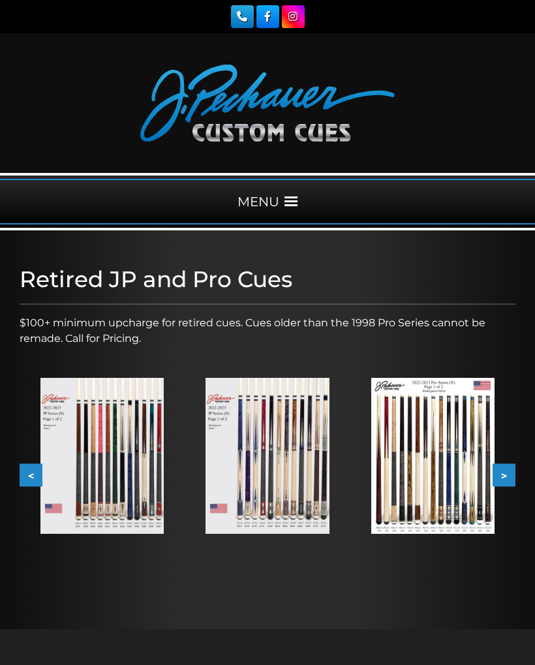
click at [438, 456] on img at bounding box center [432, 455] width 123 height 155
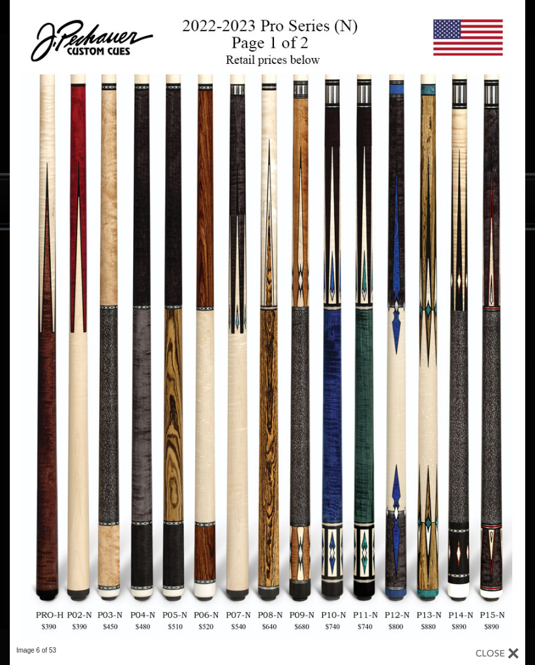
click at [512, 341] on link at bounding box center [410, 323] width 232 height 646
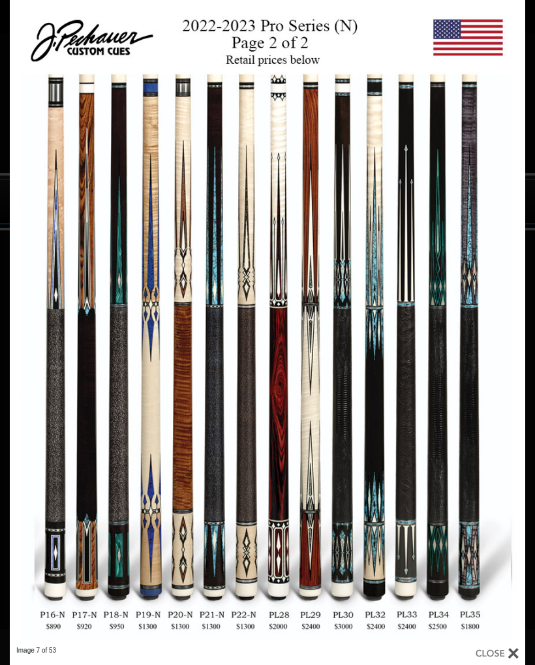
click at [507, 328] on link at bounding box center [410, 323] width 232 height 646
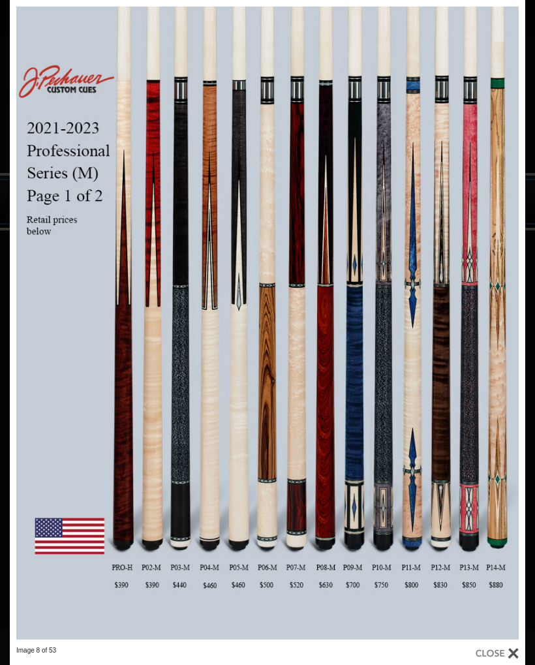
click at [508, 329] on link at bounding box center [410, 323] width 232 height 646
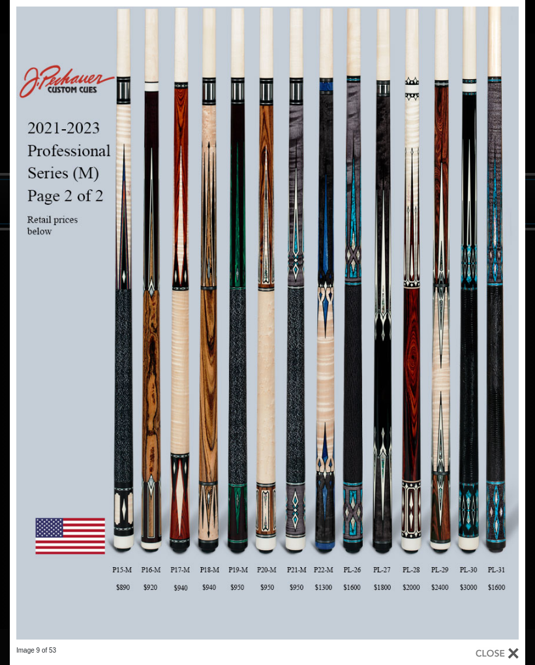
click at [507, 326] on link at bounding box center [410, 323] width 232 height 646
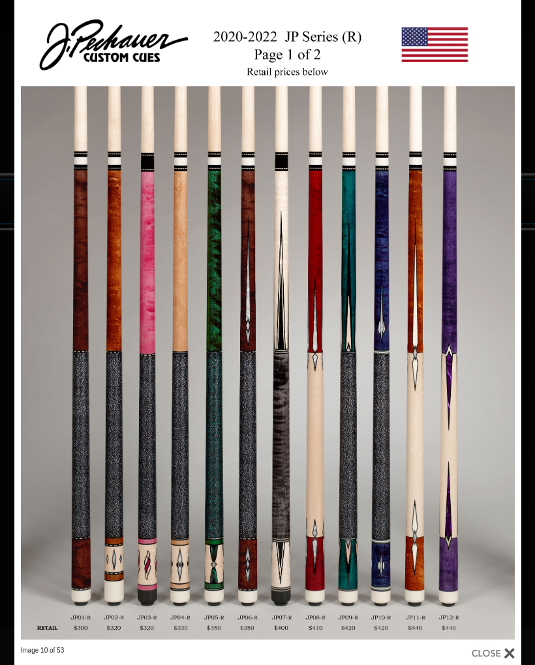
click at [503, 326] on link at bounding box center [407, 323] width 228 height 646
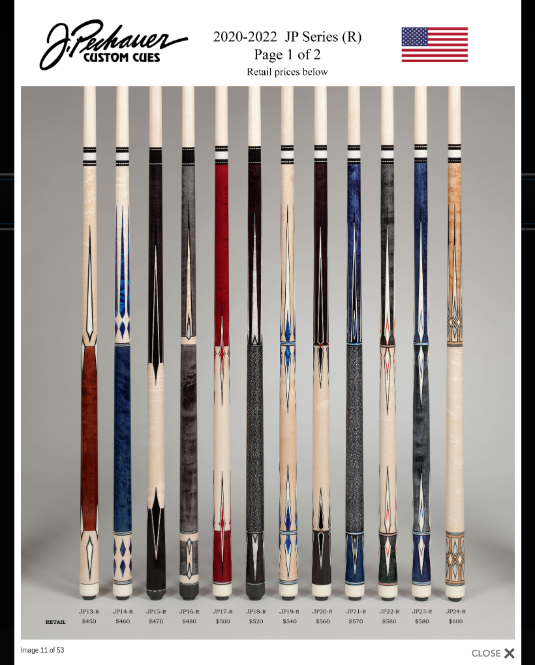
click at [503, 332] on link at bounding box center [407, 323] width 228 height 646
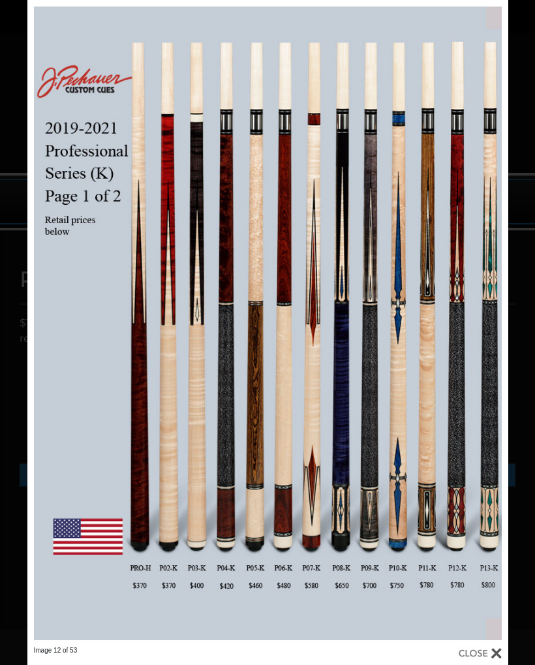
click at [497, 325] on link at bounding box center [400, 323] width 217 height 646
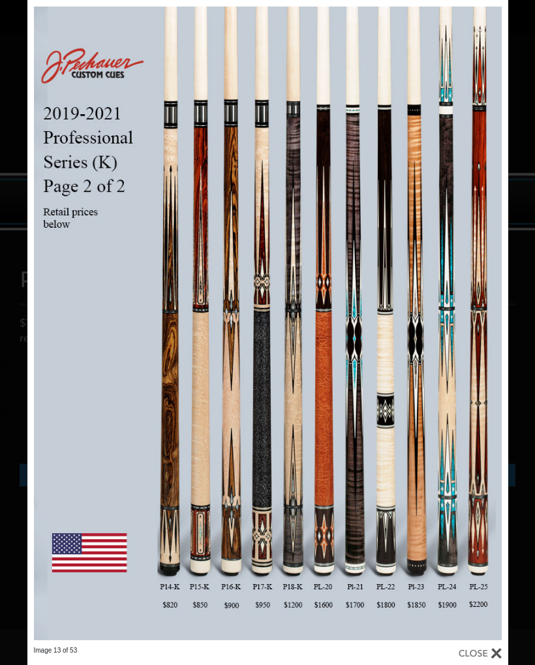
click at [499, 326] on link at bounding box center [400, 323] width 217 height 646
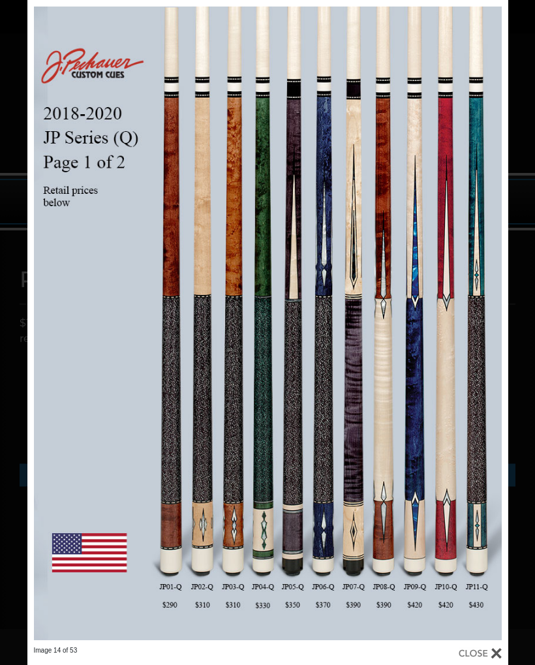
click at [492, 331] on link at bounding box center [400, 323] width 217 height 646
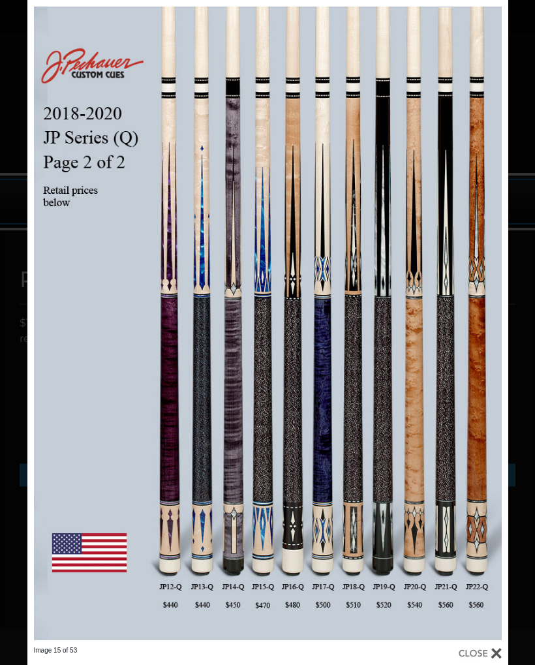
click at [493, 326] on link at bounding box center [400, 323] width 217 height 646
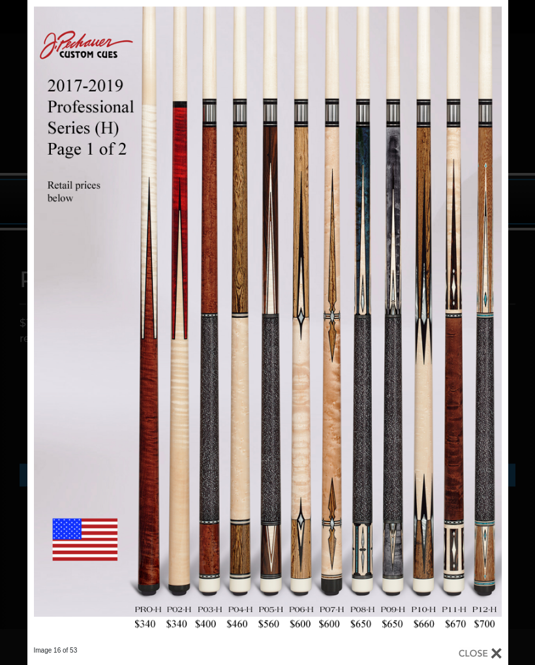
click at [137, 308] on link at bounding box center [135, 323] width 217 height 646
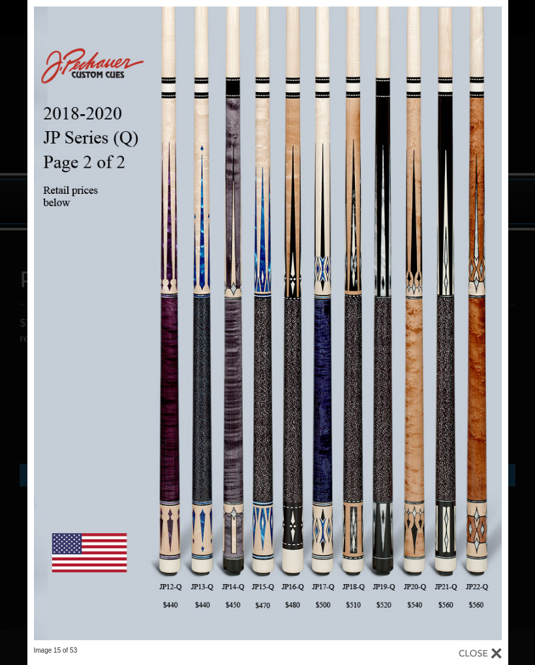
click at [499, 316] on link at bounding box center [400, 323] width 217 height 646
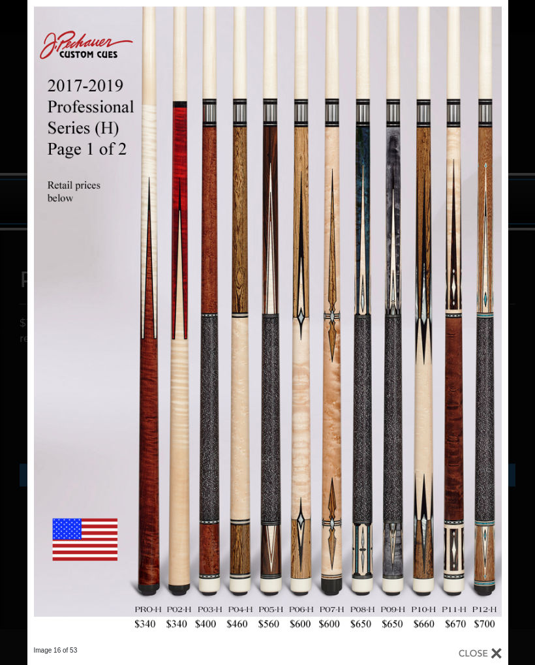
click at [492, 327] on link at bounding box center [400, 323] width 217 height 646
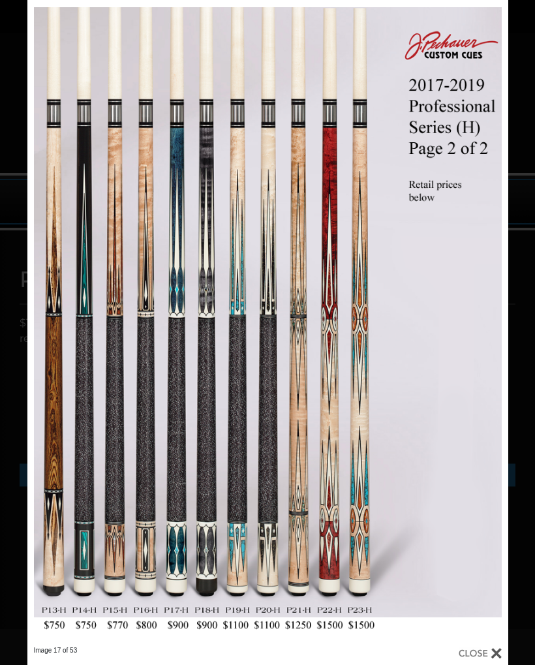
click at [484, 331] on link at bounding box center [400, 323] width 217 height 646
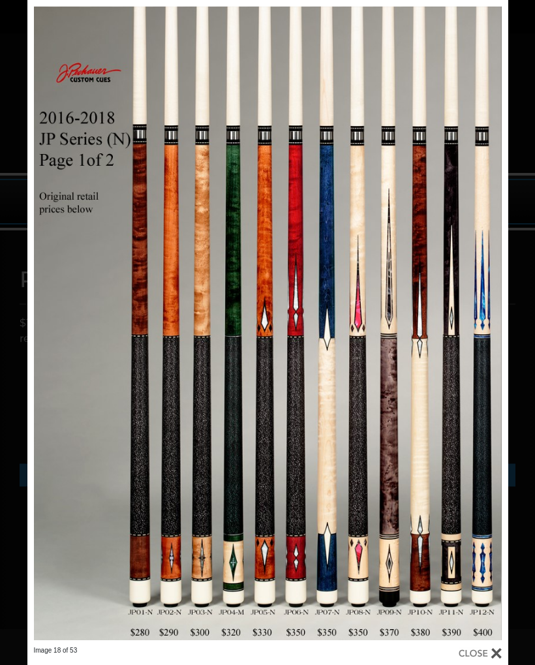
click at [495, 335] on link at bounding box center [400, 323] width 217 height 646
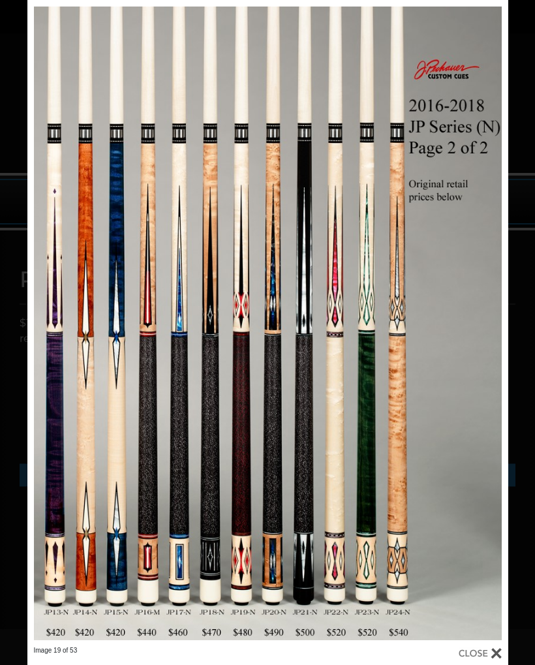
click at [490, 333] on link at bounding box center [400, 323] width 217 height 646
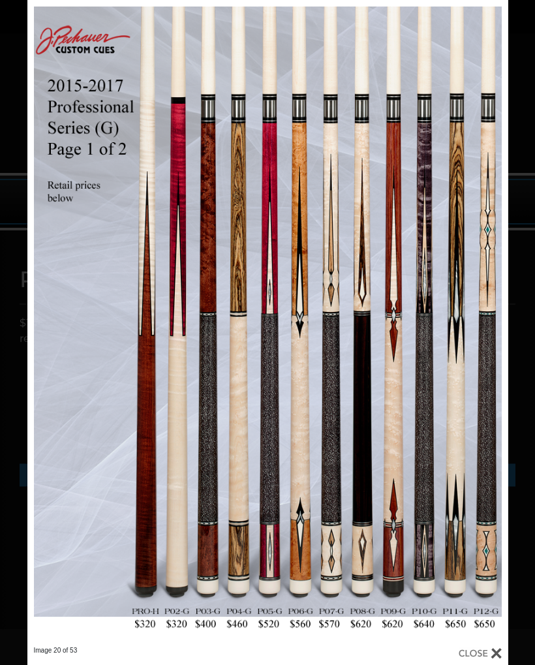
click at [493, 333] on link at bounding box center [400, 323] width 217 height 646
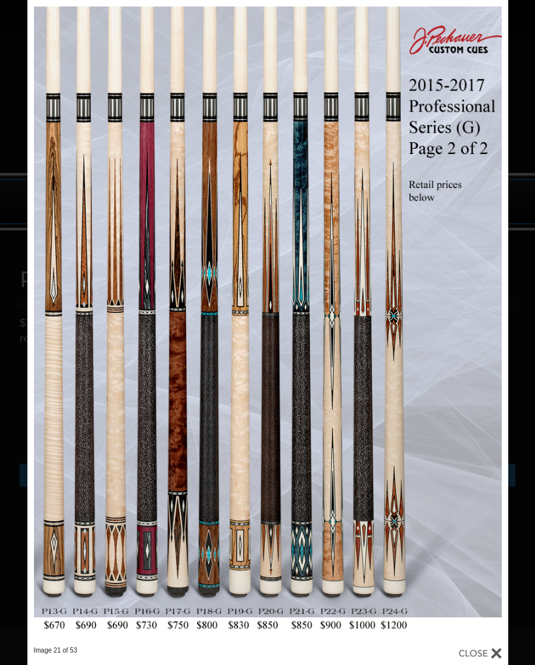
click at [491, 330] on link at bounding box center [400, 323] width 217 height 646
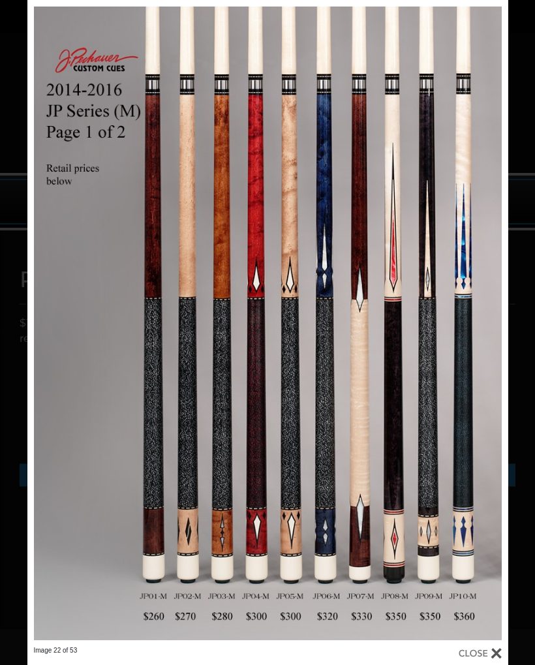
click at [495, 334] on link at bounding box center [400, 323] width 217 height 646
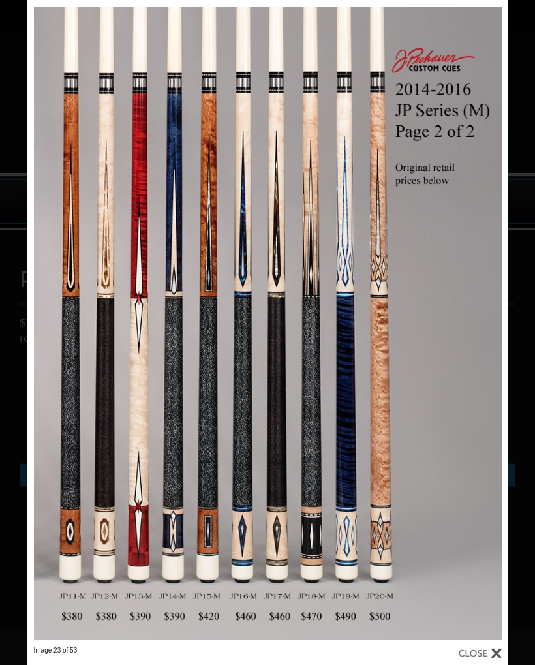
click at [491, 326] on link at bounding box center [400, 323] width 217 height 646
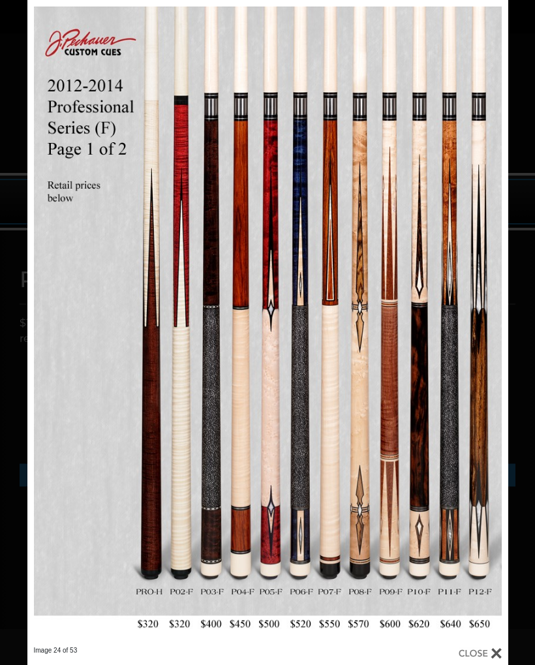
click at [495, 324] on link at bounding box center [400, 323] width 217 height 646
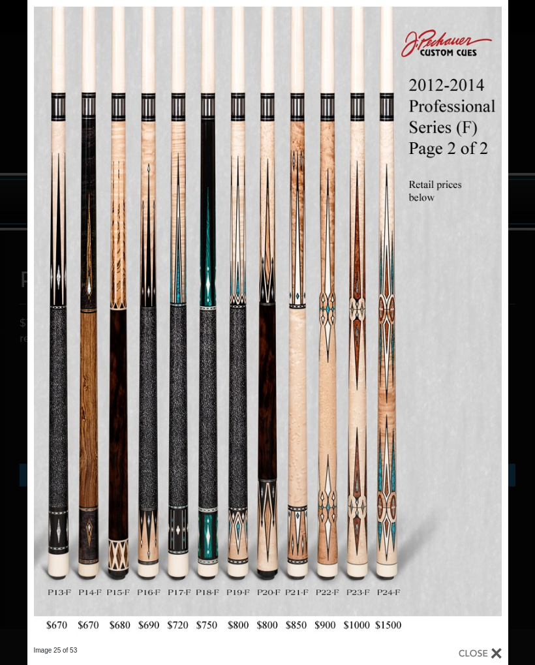
click at [490, 333] on link at bounding box center [400, 323] width 217 height 646
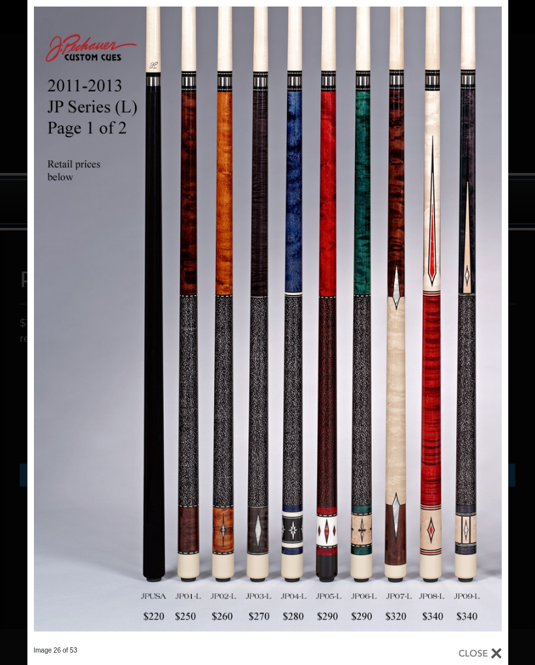
click at [486, 334] on link at bounding box center [400, 323] width 217 height 646
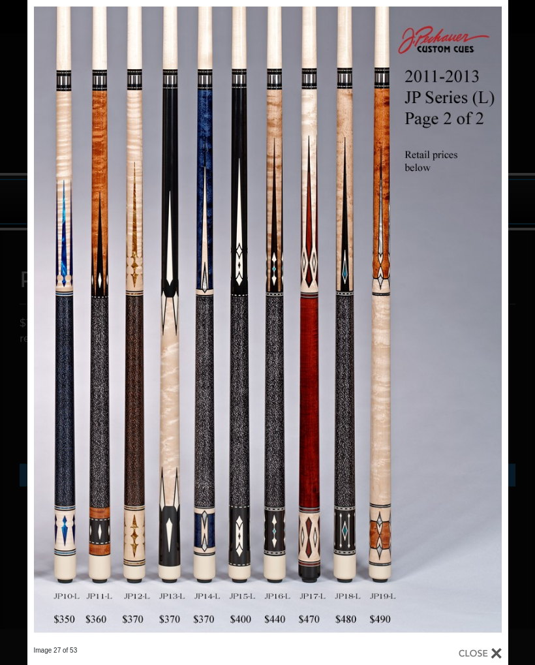
click at [488, 332] on link at bounding box center [400, 323] width 217 height 646
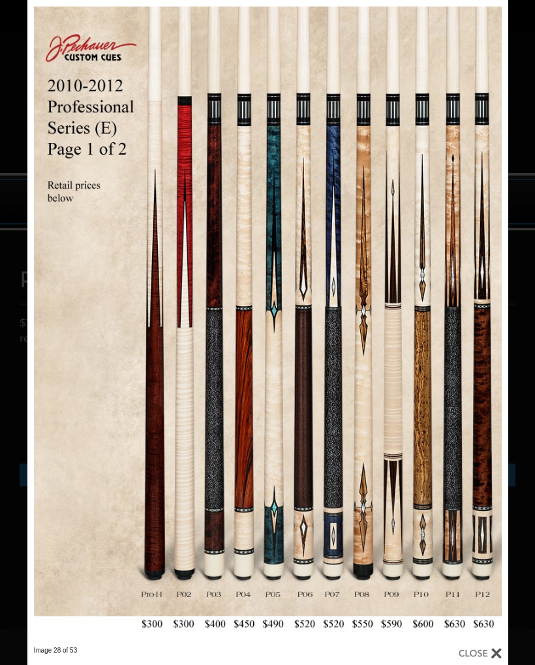
click at [487, 338] on link at bounding box center [400, 323] width 217 height 646
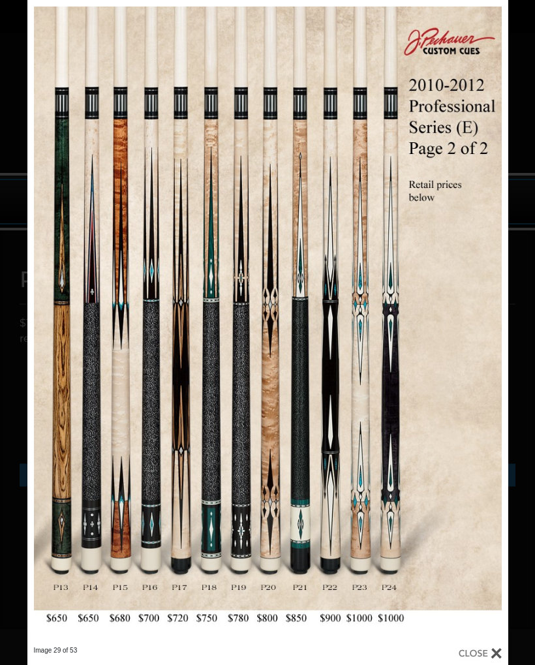
click at [493, 324] on link at bounding box center [400, 323] width 217 height 646
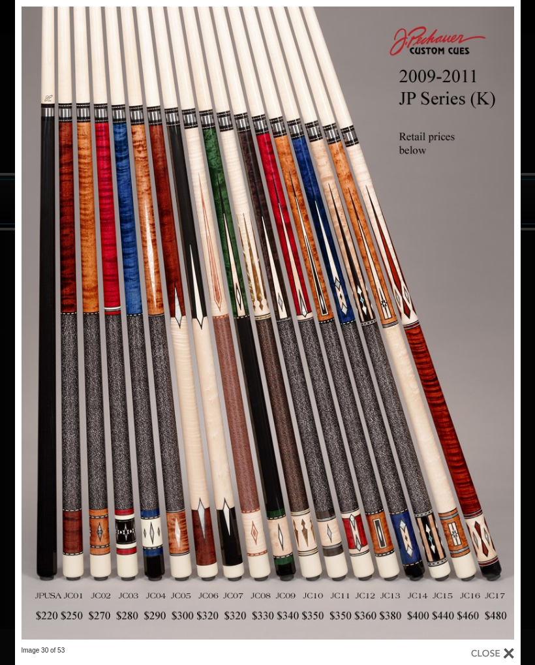
click at [496, 326] on link at bounding box center [407, 323] width 228 height 646
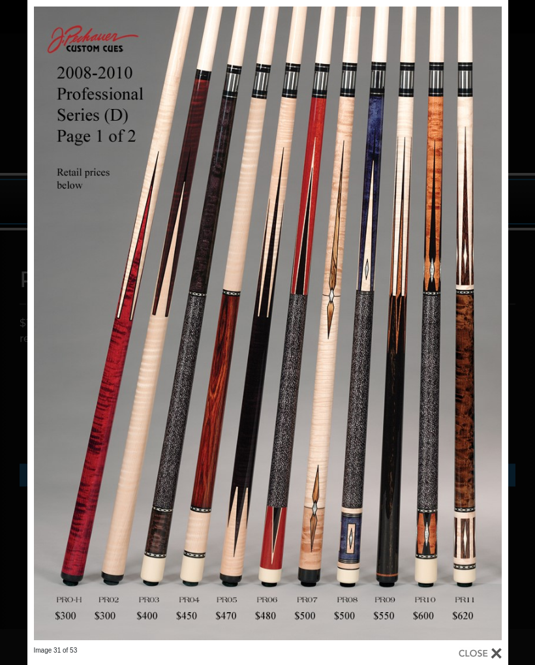
click at [525, 341] on div "Image 31 of 53" at bounding box center [267, 332] width 535 height 665
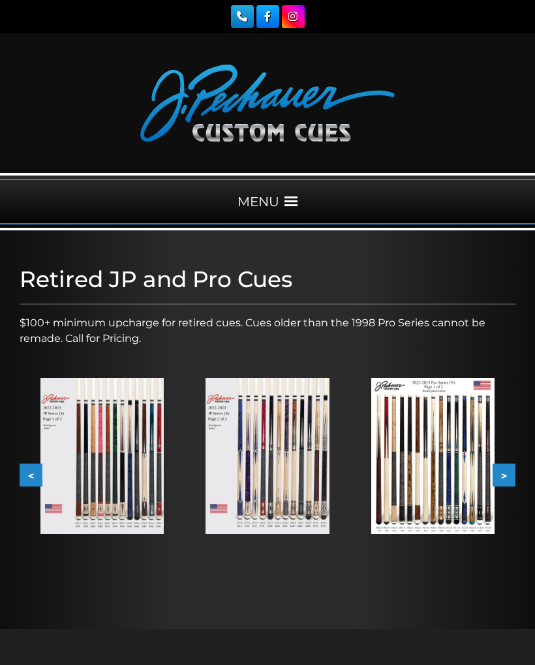
click at [461, 448] on img at bounding box center [432, 455] width 123 height 155
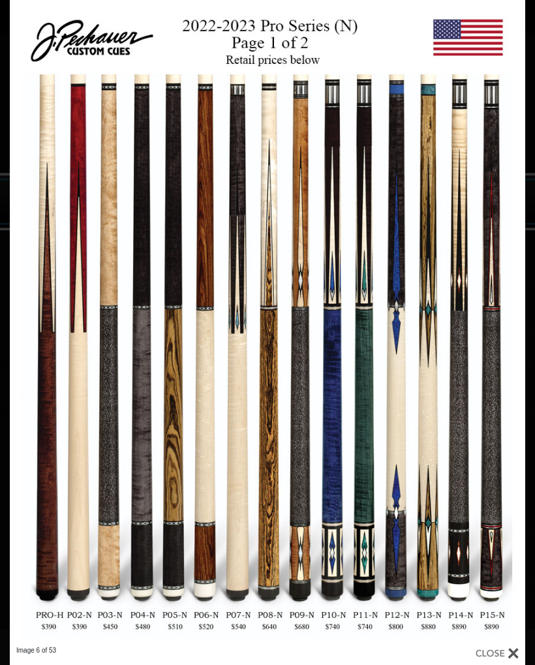
click at [522, 345] on link at bounding box center [410, 323] width 232 height 646
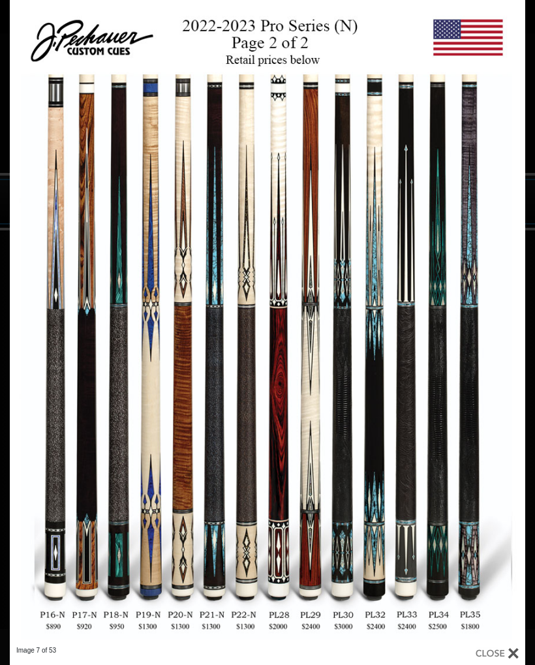
click at [509, 325] on link at bounding box center [410, 323] width 232 height 646
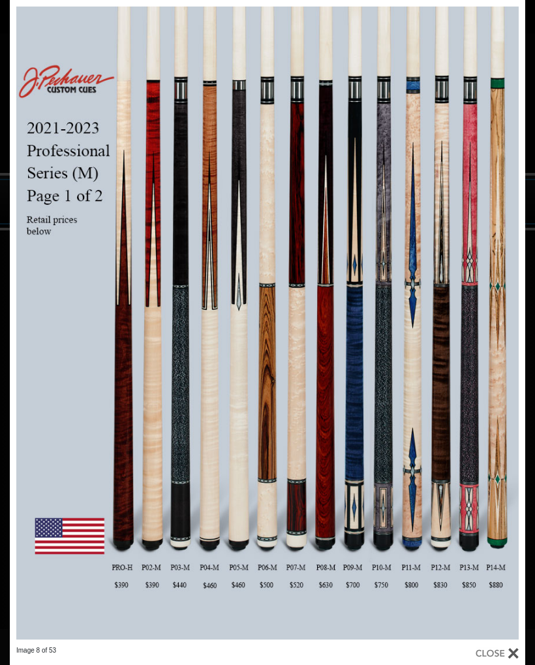
click at [514, 326] on link at bounding box center [410, 323] width 232 height 646
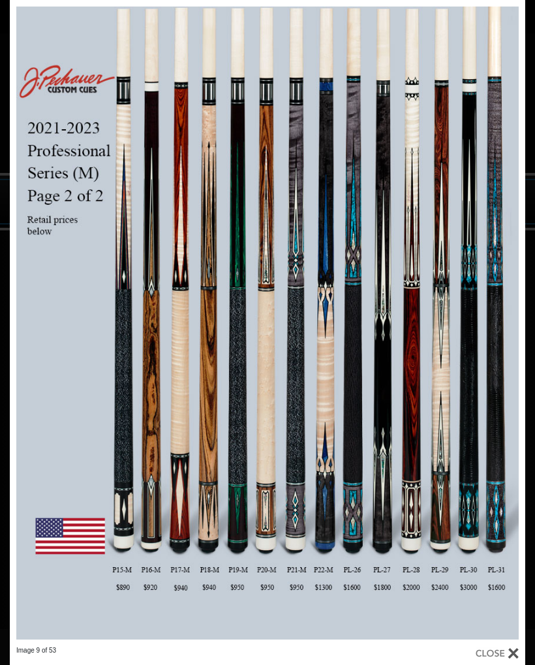
click at [513, 330] on link at bounding box center [410, 323] width 232 height 646
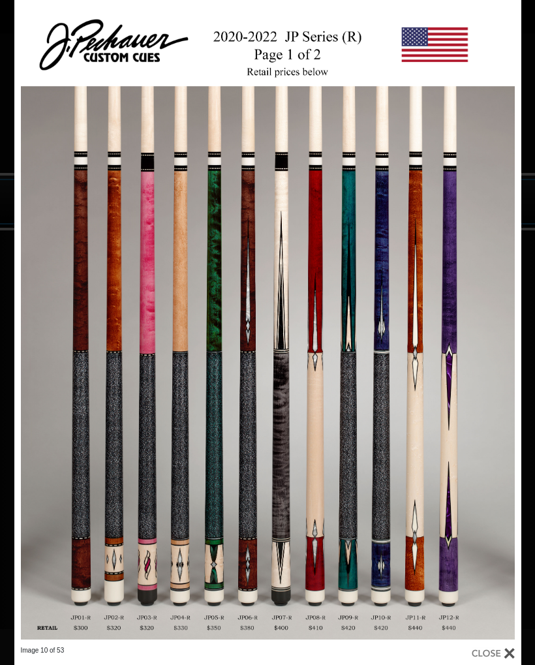
click at [506, 324] on link at bounding box center [407, 323] width 228 height 646
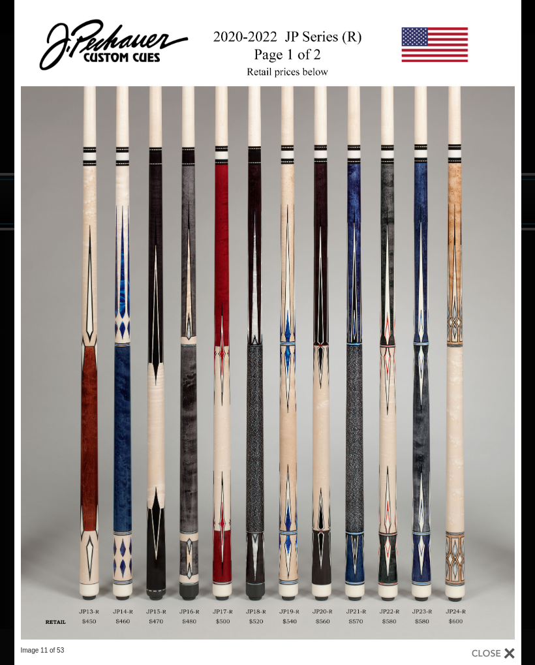
click at [505, 326] on link at bounding box center [407, 323] width 228 height 646
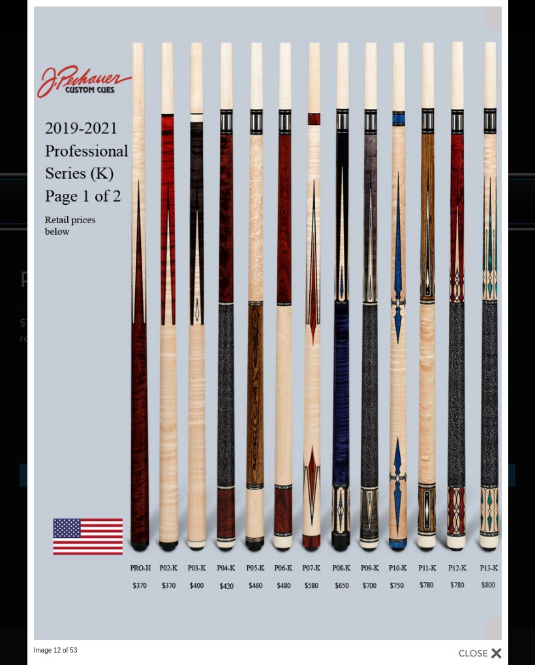
click at [497, 330] on link at bounding box center [400, 323] width 217 height 646
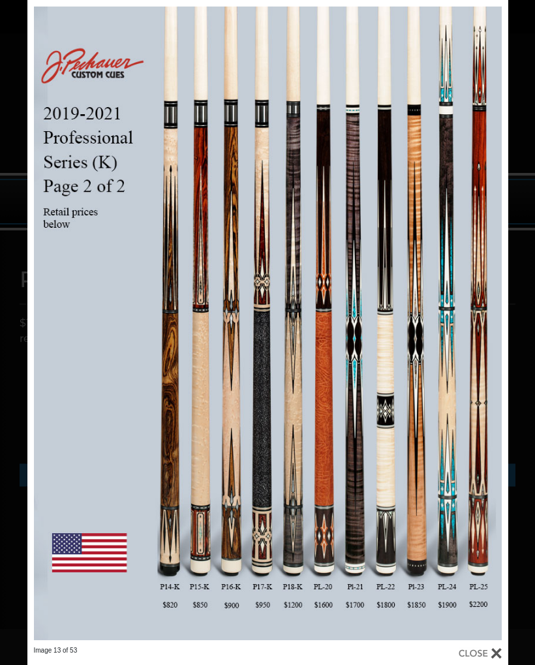
click at [493, 328] on link at bounding box center [400, 323] width 217 height 646
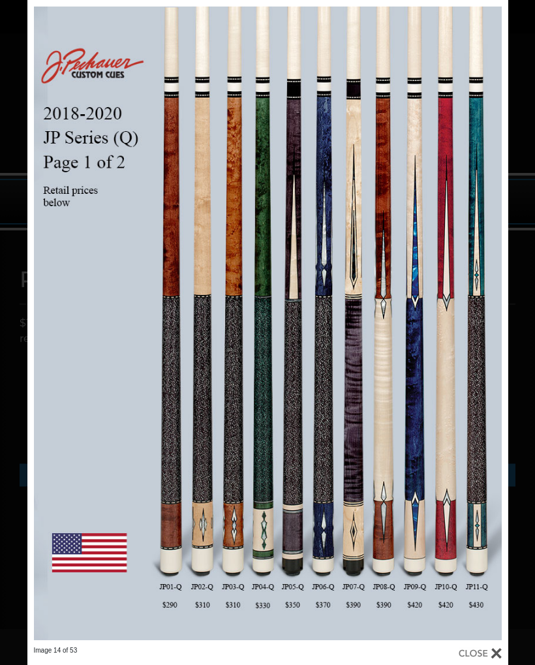
click at [493, 333] on link at bounding box center [400, 323] width 217 height 646
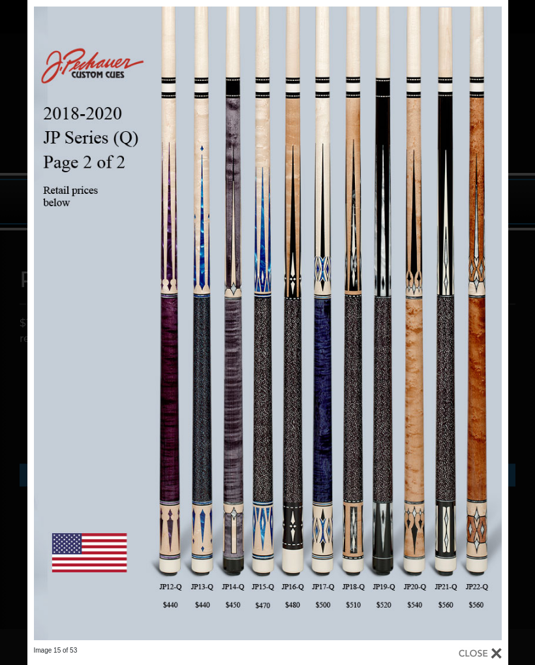
click at [493, 325] on link at bounding box center [400, 323] width 217 height 646
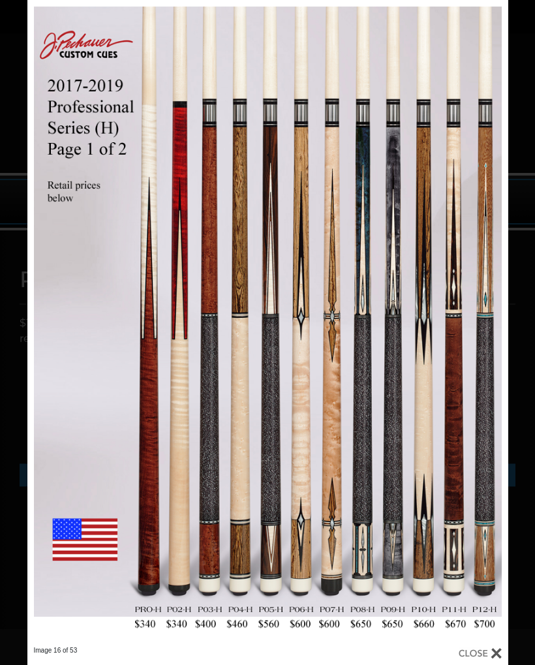
click at [493, 325] on link at bounding box center [400, 323] width 217 height 646
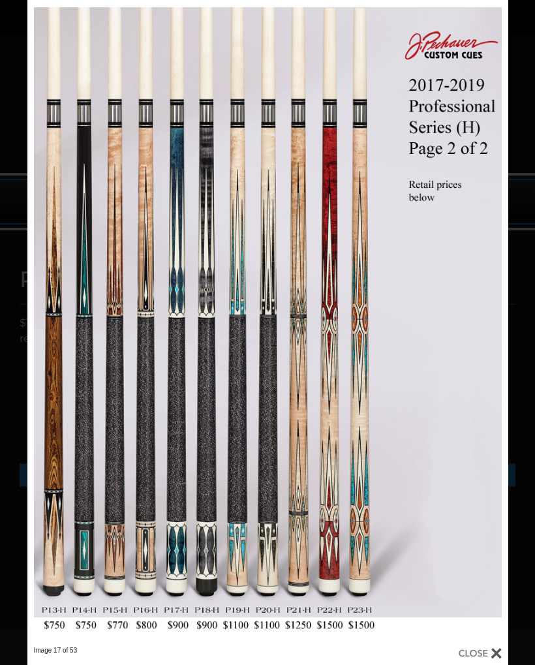
click at [493, 328] on link at bounding box center [400, 323] width 217 height 646
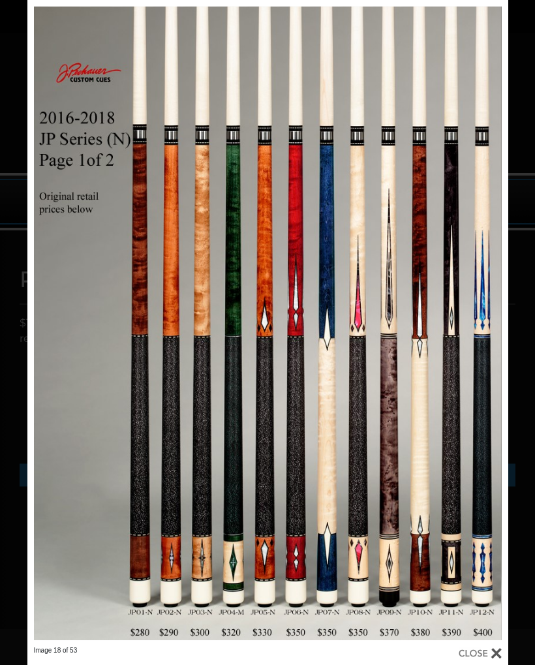
click at [494, 326] on link at bounding box center [400, 323] width 217 height 646
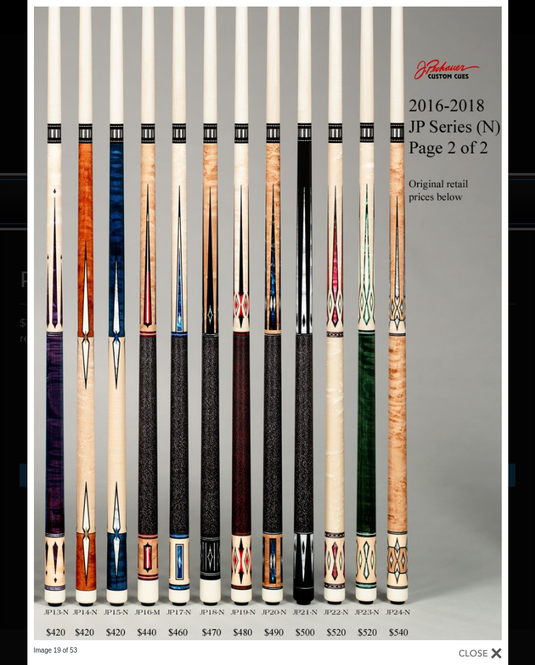
click at [488, 329] on link at bounding box center [400, 323] width 217 height 646
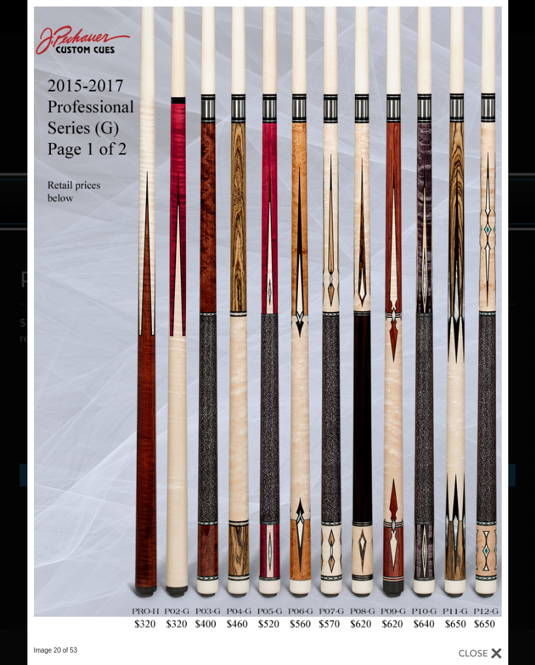
click at [487, 332] on link at bounding box center [400, 323] width 217 height 646
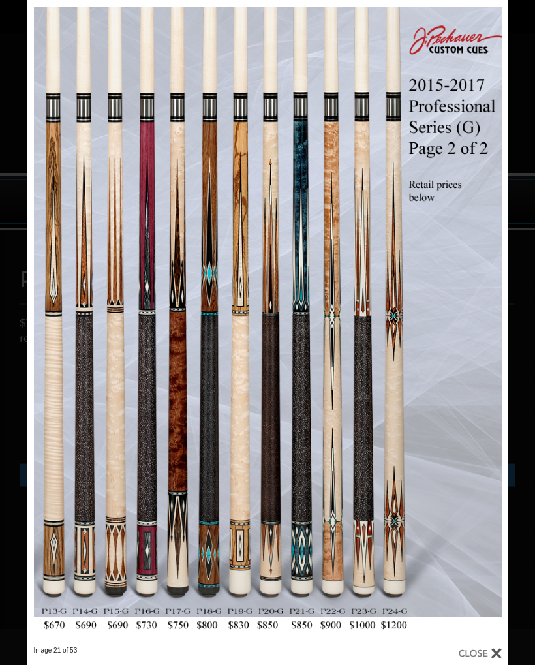
click at [489, 328] on link at bounding box center [400, 323] width 217 height 646
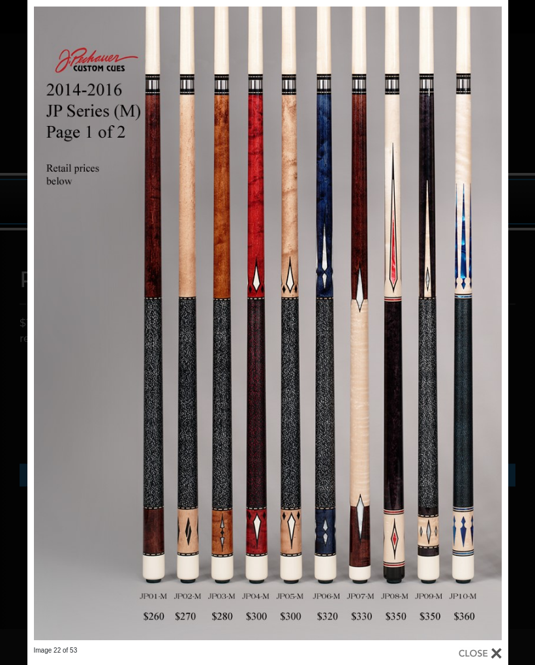
click at [490, 322] on link at bounding box center [400, 323] width 217 height 646
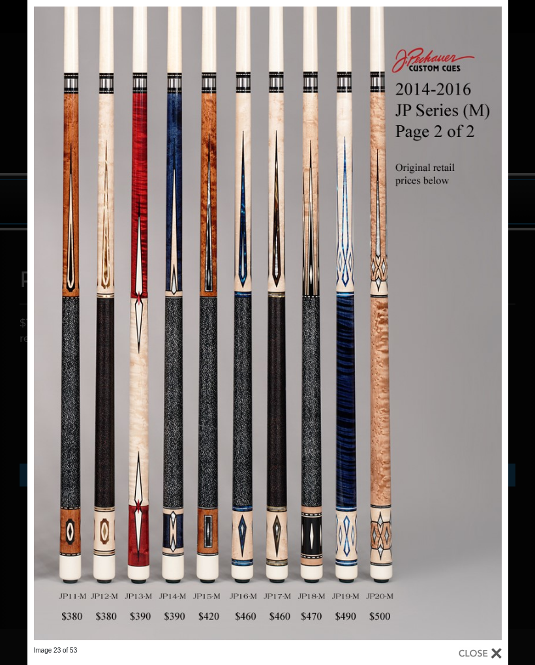
click at [487, 327] on link at bounding box center [400, 323] width 217 height 646
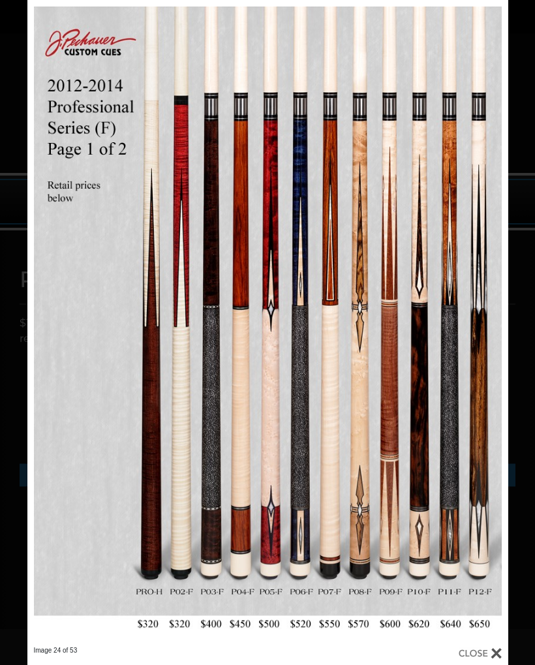
click at [487, 328] on link at bounding box center [400, 323] width 217 height 646
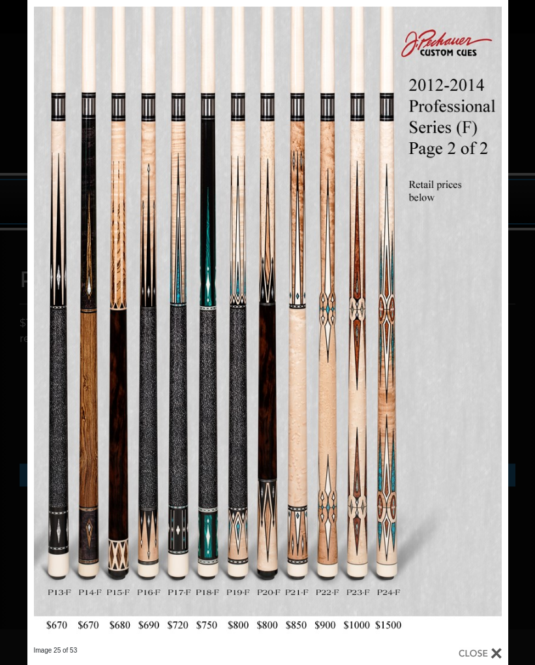
click at [493, 328] on link at bounding box center [400, 323] width 217 height 646
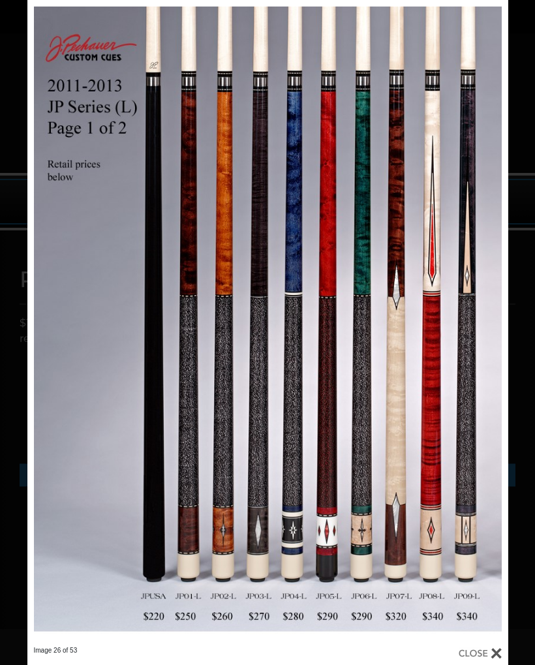
click at [490, 328] on link at bounding box center [400, 323] width 217 height 646
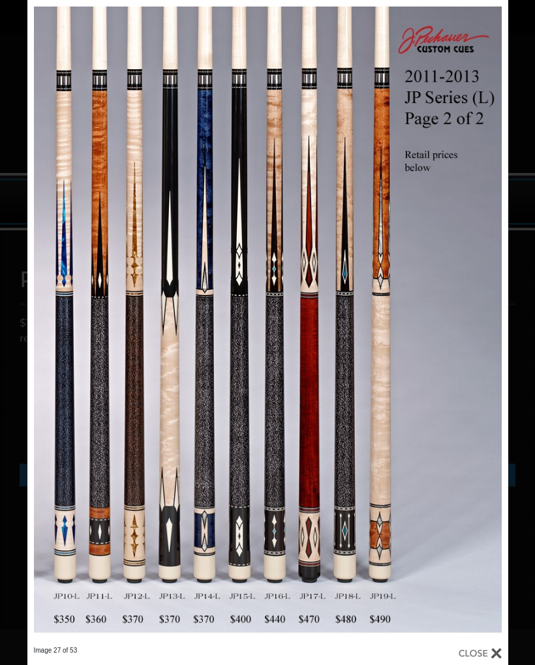
click at [486, 326] on link at bounding box center [400, 323] width 217 height 646
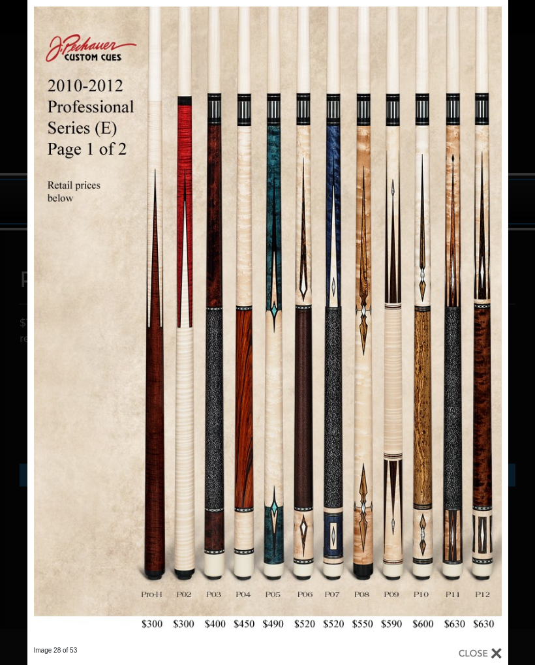
click at [486, 328] on link at bounding box center [400, 323] width 217 height 646
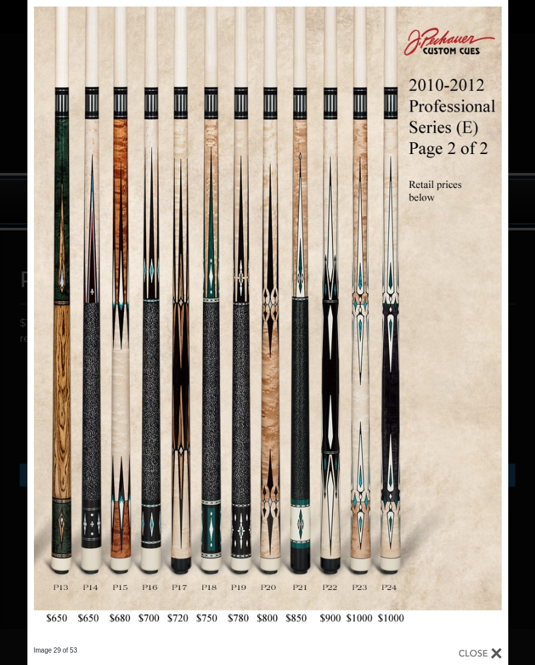
click at [486, 322] on link at bounding box center [400, 323] width 217 height 646
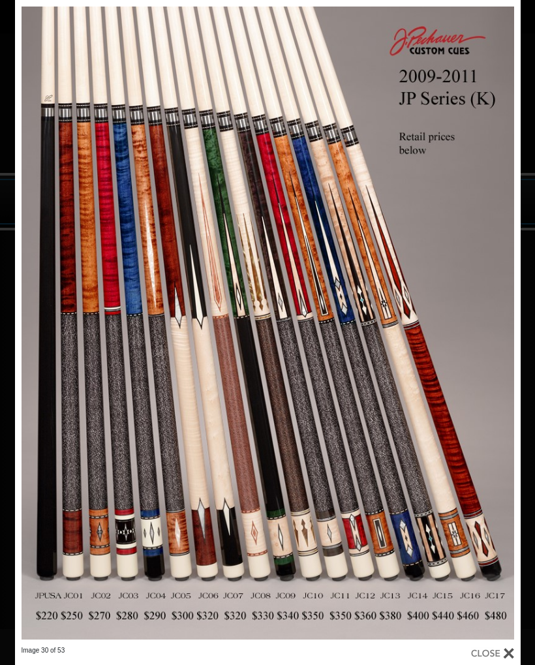
click at [497, 319] on link at bounding box center [407, 323] width 228 height 646
